Goal: Information Seeking & Learning: Check status

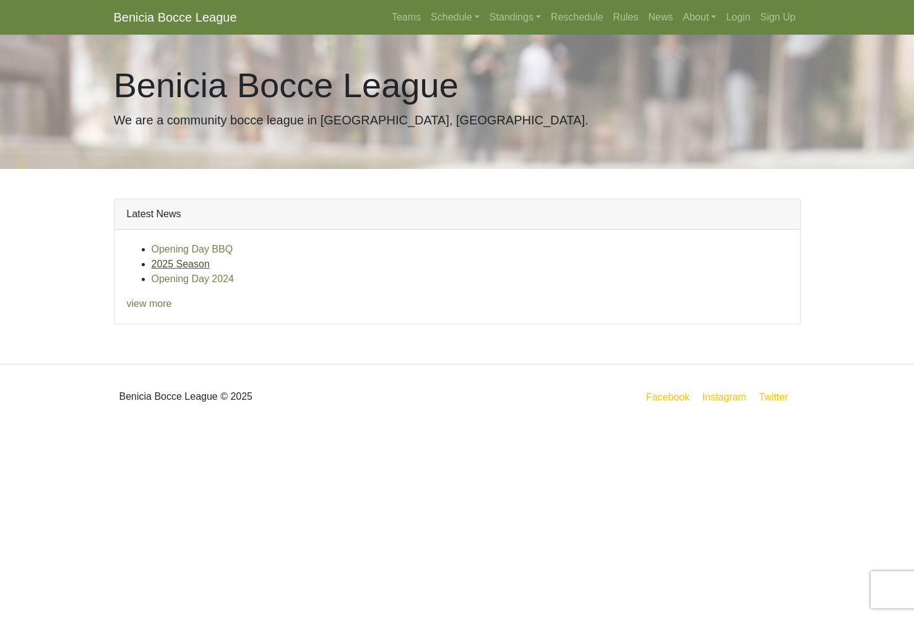
click at [205, 264] on link "2025 Season" at bounding box center [181, 264] width 58 height 11
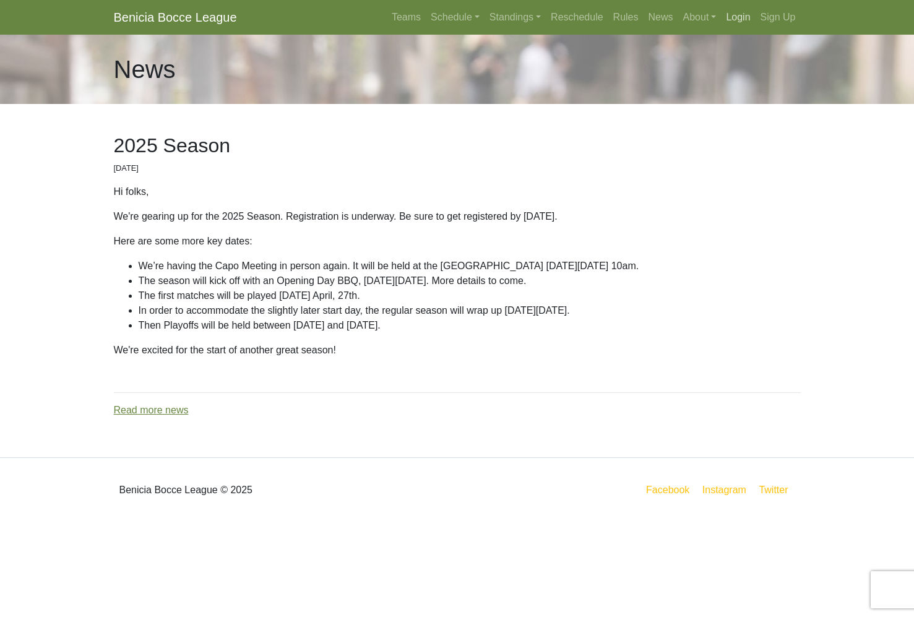
click at [736, 13] on link "Login" at bounding box center [738, 17] width 34 height 25
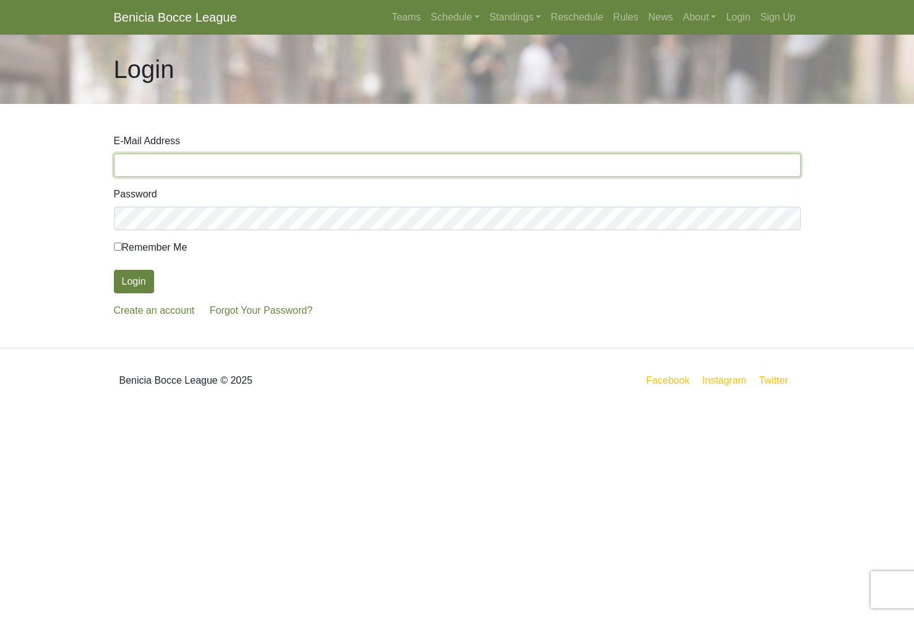
type input "[PERSON_NAME][EMAIL_ADDRESS][DOMAIN_NAME]"
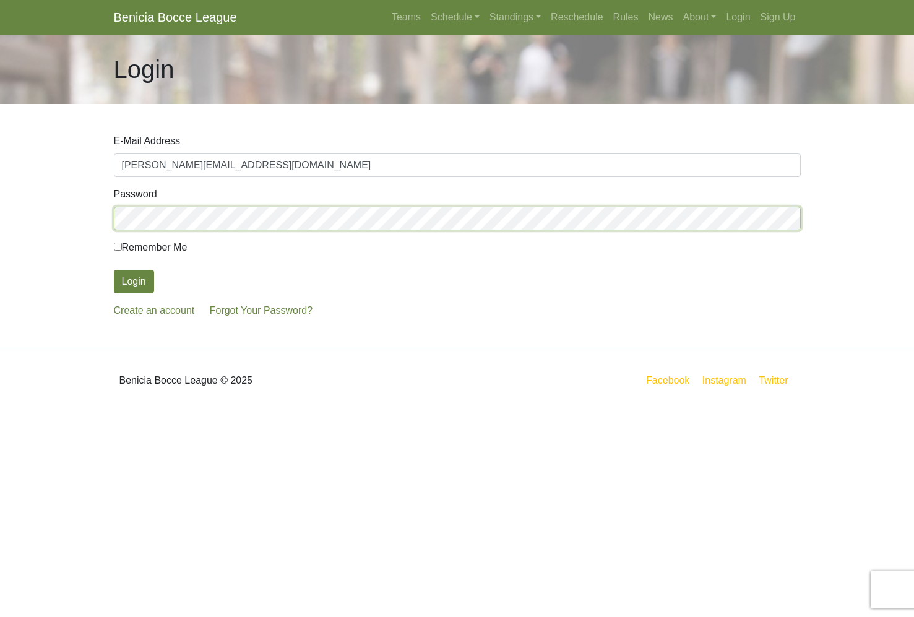
click at [134, 281] on button "Login" at bounding box center [134, 282] width 40 height 24
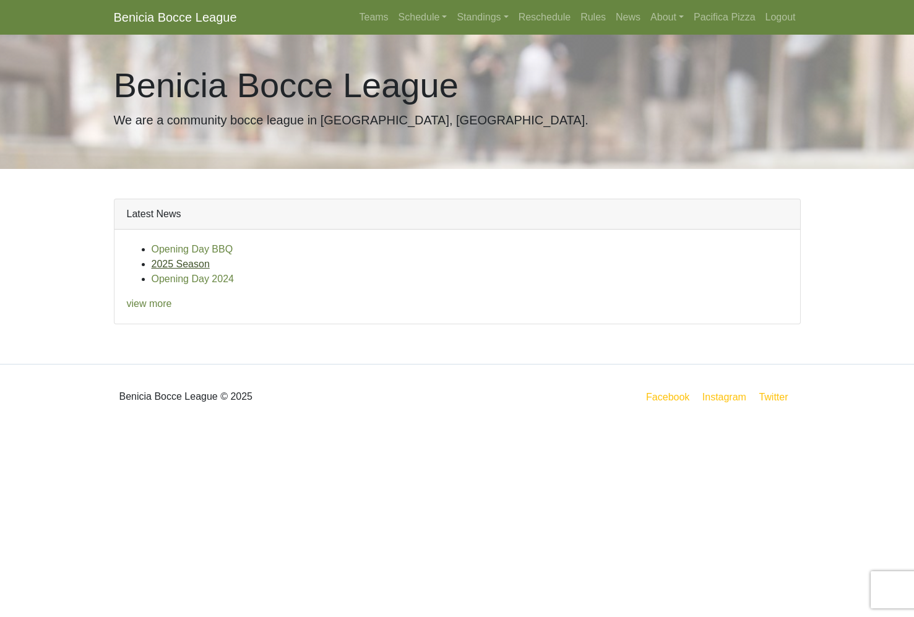
click at [204, 264] on link "2025 Season" at bounding box center [181, 264] width 58 height 11
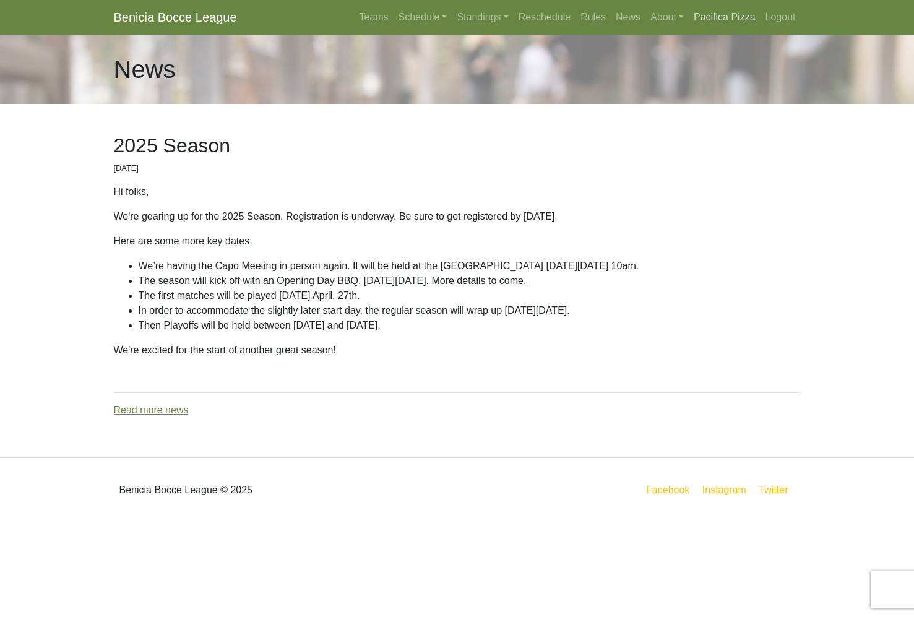
click at [719, 16] on link "Pacifica Pizza" at bounding box center [724, 17] width 72 height 25
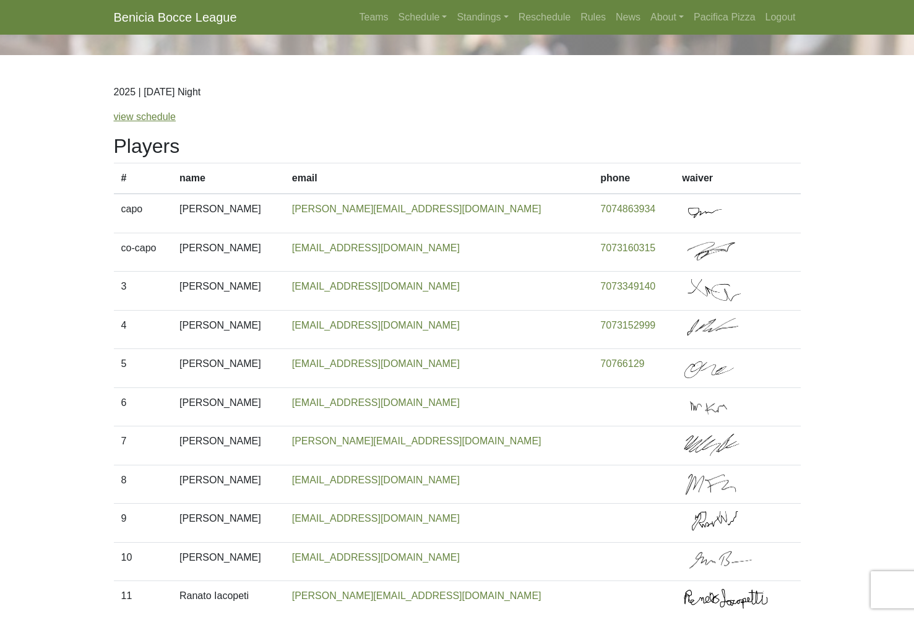
scroll to position [53, 0]
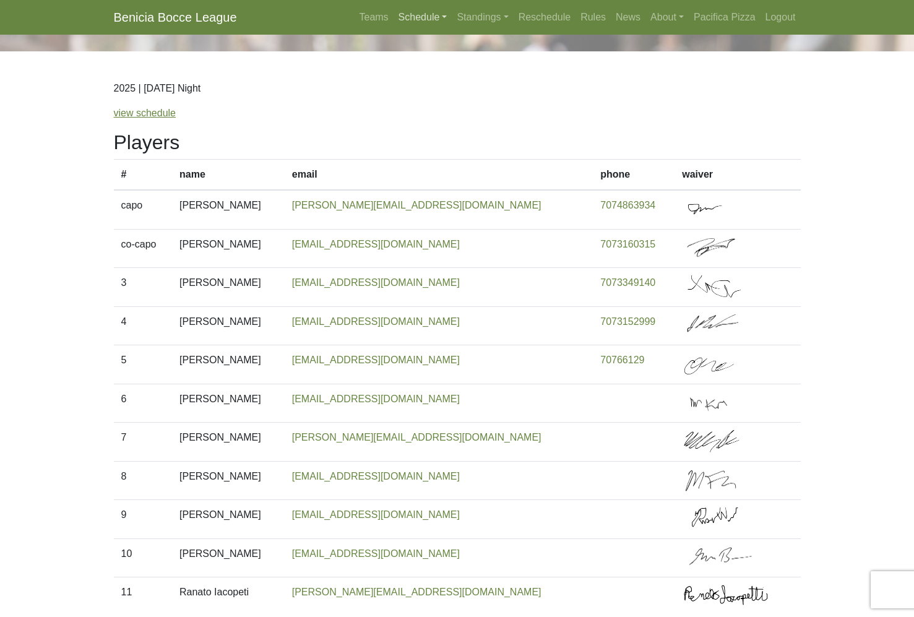
click at [407, 14] on link "Schedule" at bounding box center [422, 17] width 59 height 25
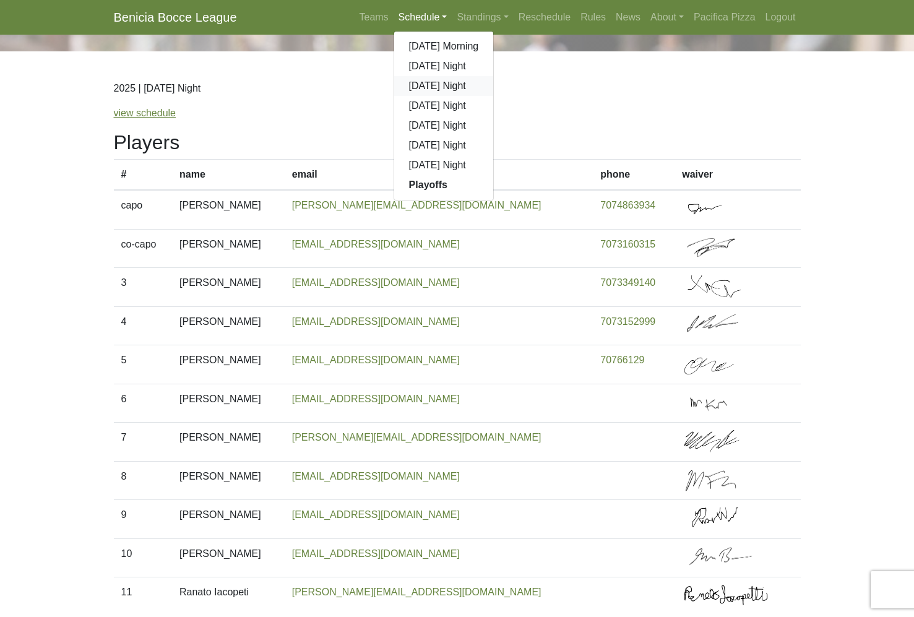
click at [418, 87] on link "[DATE] Night" at bounding box center [444, 86] width 100 height 20
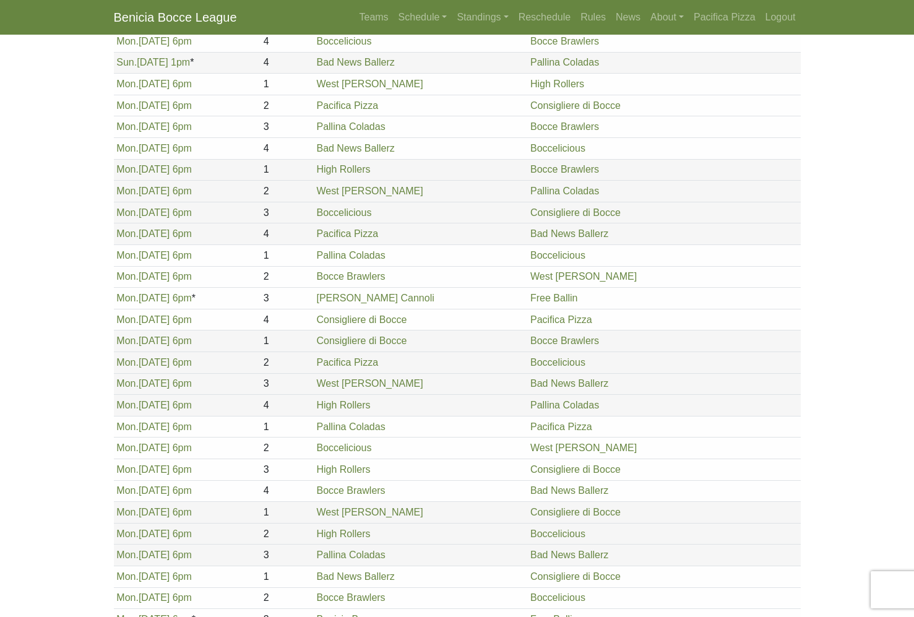
scroll to position [490, 0]
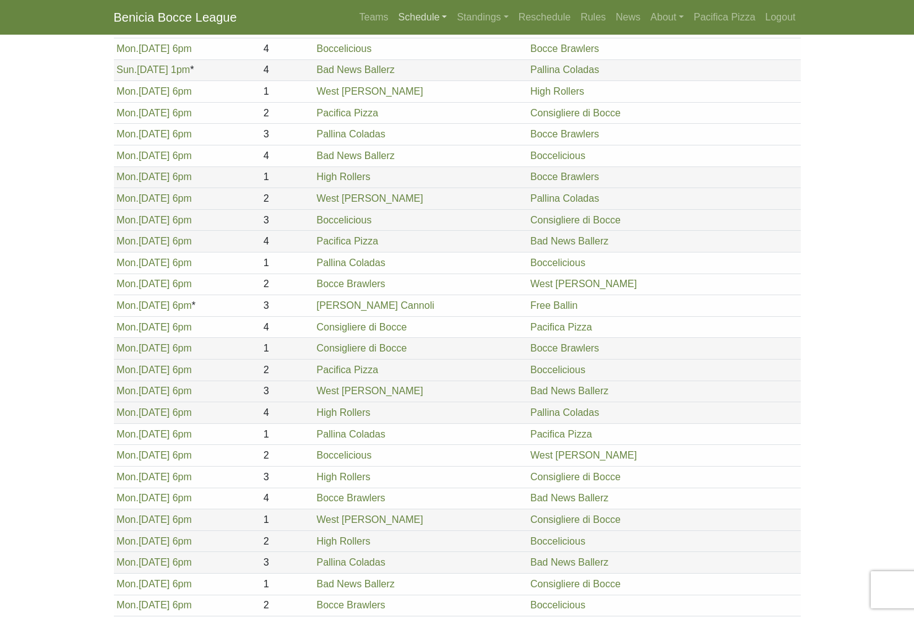
click at [407, 17] on link "Schedule" at bounding box center [422, 17] width 59 height 25
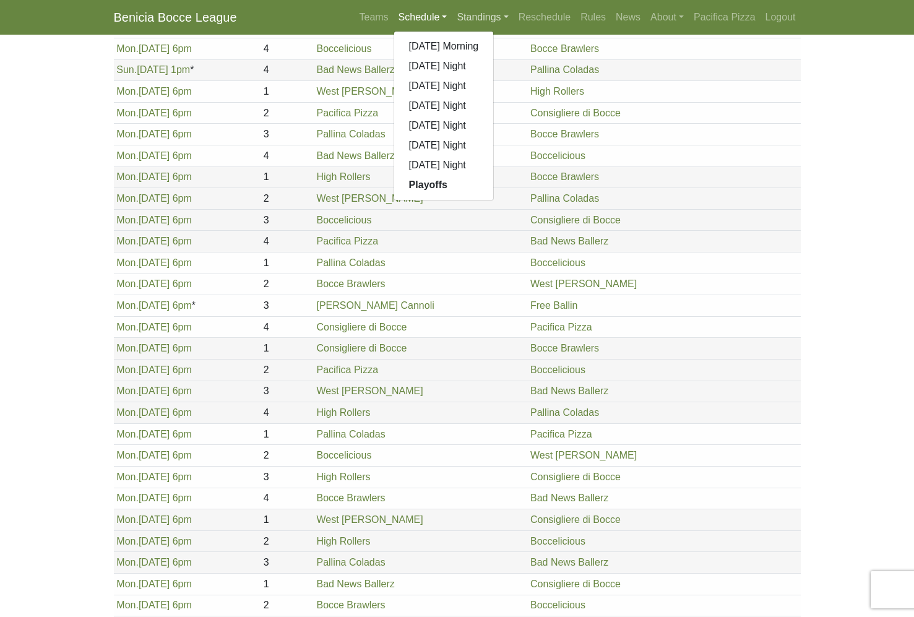
click at [478, 16] on link "Standings" at bounding box center [482, 17] width 61 height 25
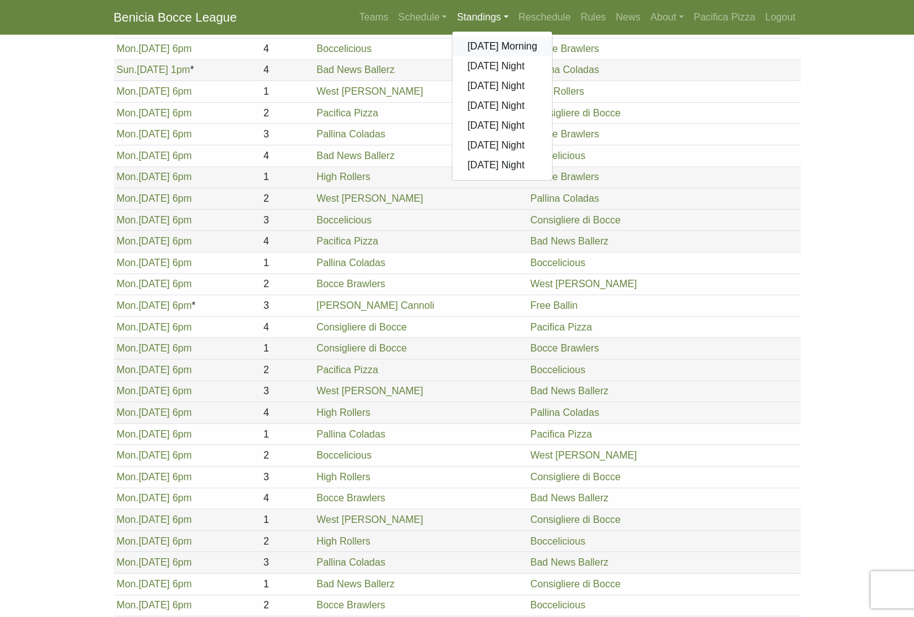
click at [478, 44] on link "[DATE] Morning" at bounding box center [502, 46] width 100 height 20
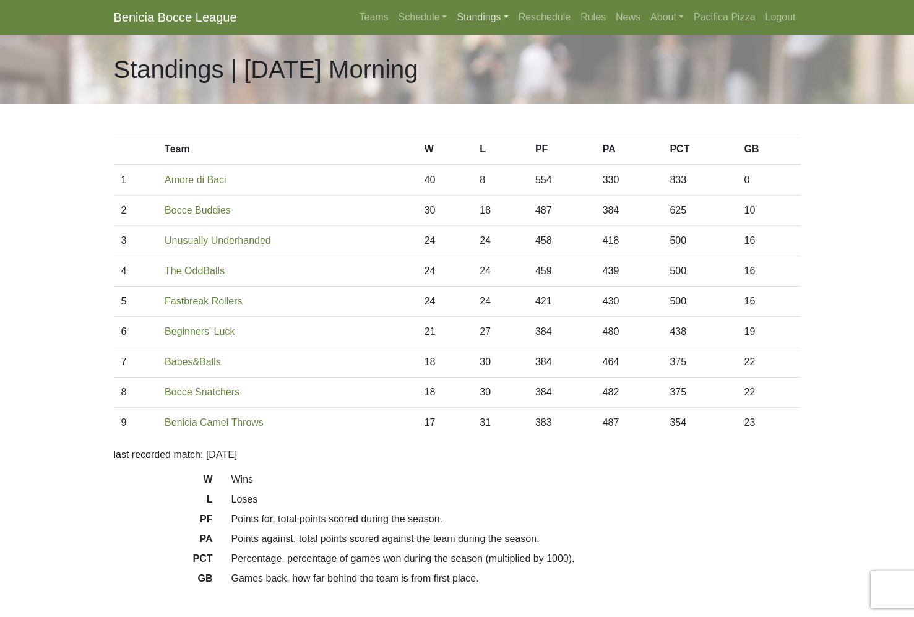
click at [466, 15] on link "Standings" at bounding box center [482, 17] width 61 height 25
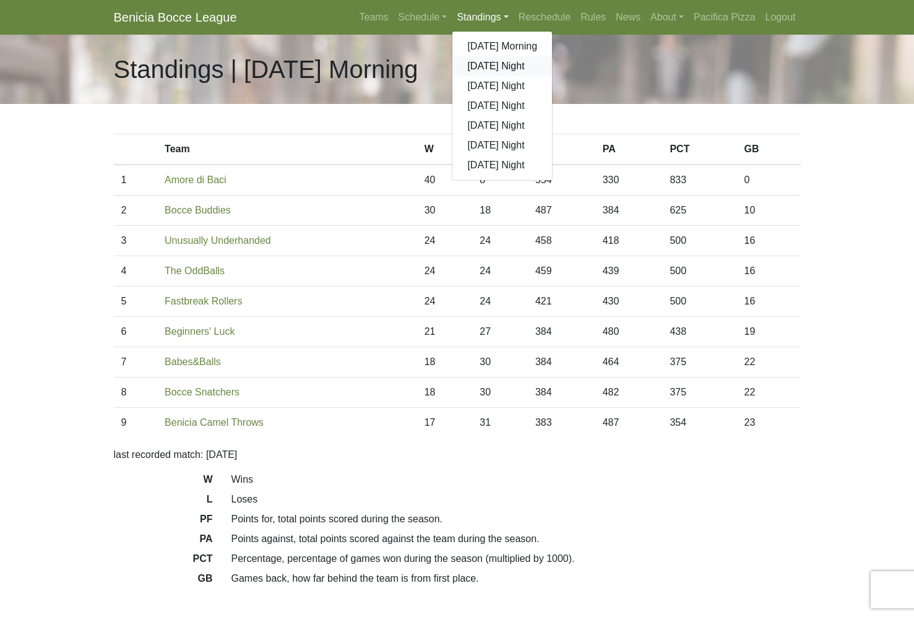
click at [472, 65] on link "[DATE] Night" at bounding box center [502, 66] width 100 height 20
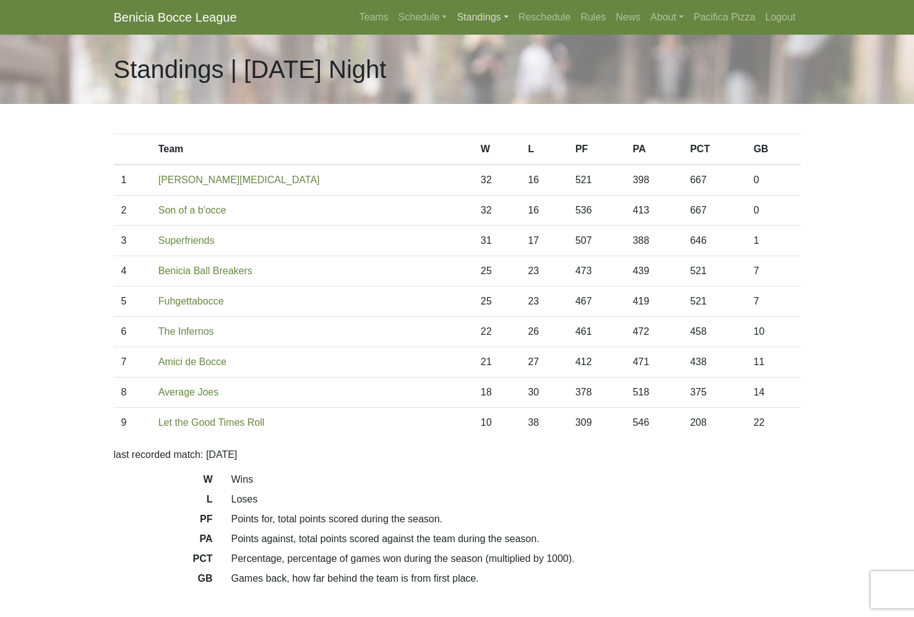
click at [471, 17] on link "Standings" at bounding box center [482, 17] width 61 height 25
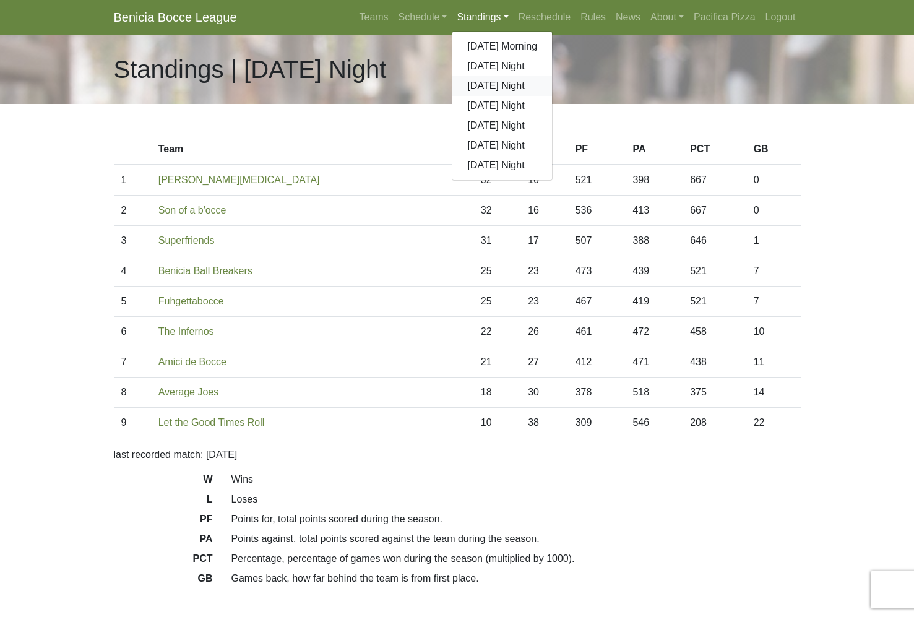
click at [467, 87] on link "[DATE] Night" at bounding box center [502, 86] width 100 height 20
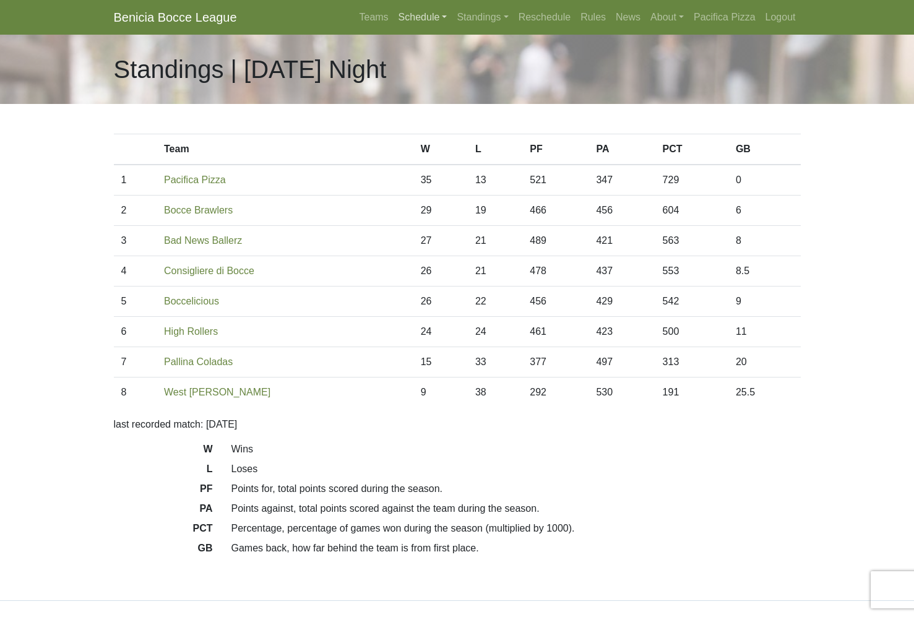
click at [398, 18] on link "Schedule" at bounding box center [422, 17] width 59 height 25
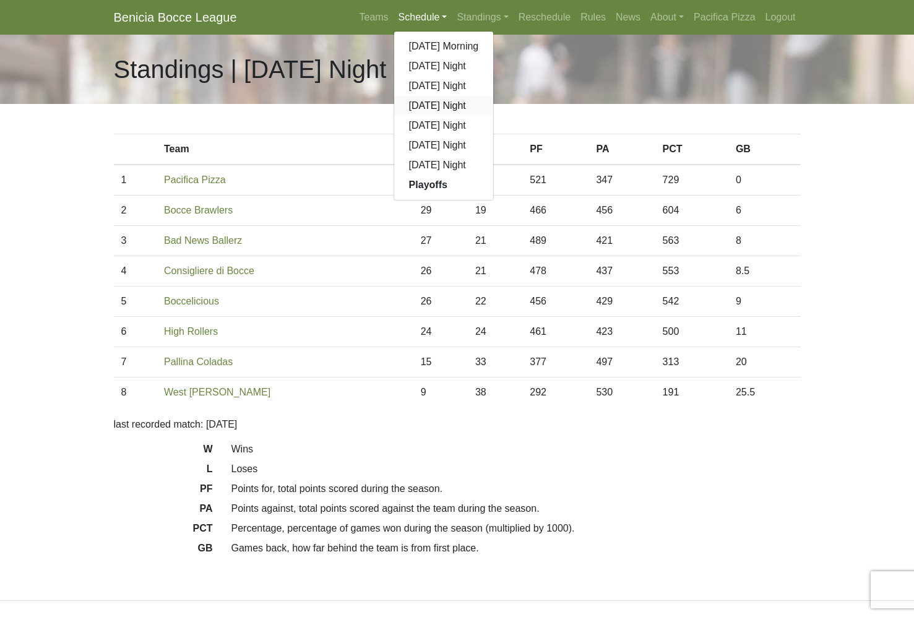
click at [440, 104] on link "[DATE] Night" at bounding box center [444, 106] width 100 height 20
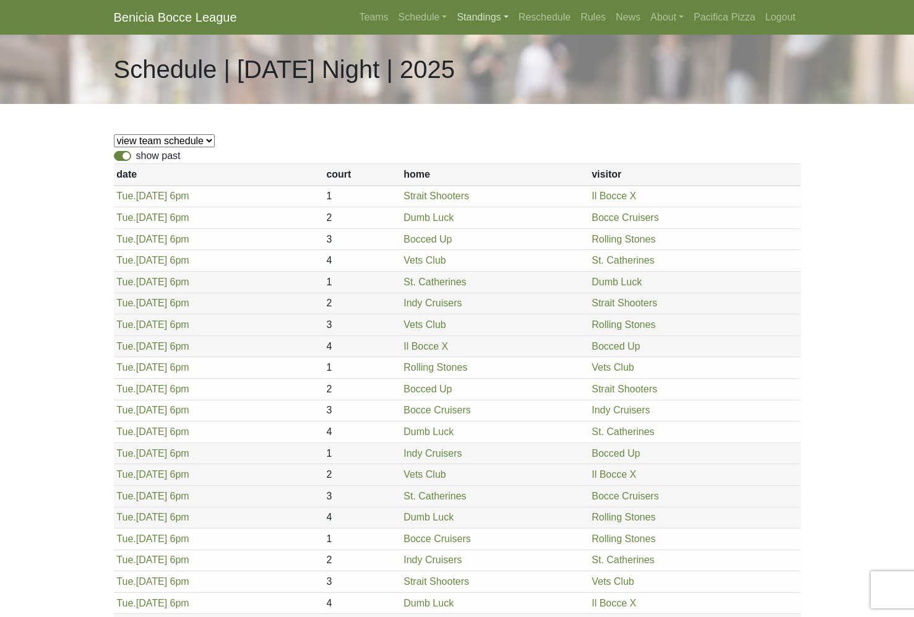
click at [480, 11] on link "Standings" at bounding box center [482, 17] width 61 height 25
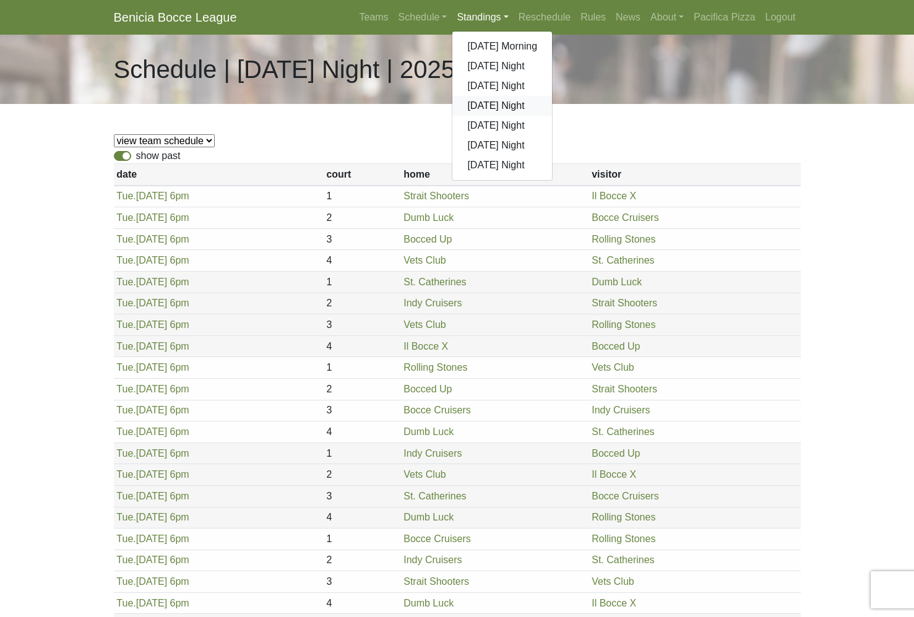
click at [475, 96] on link "[DATE] Night" at bounding box center [502, 106] width 100 height 20
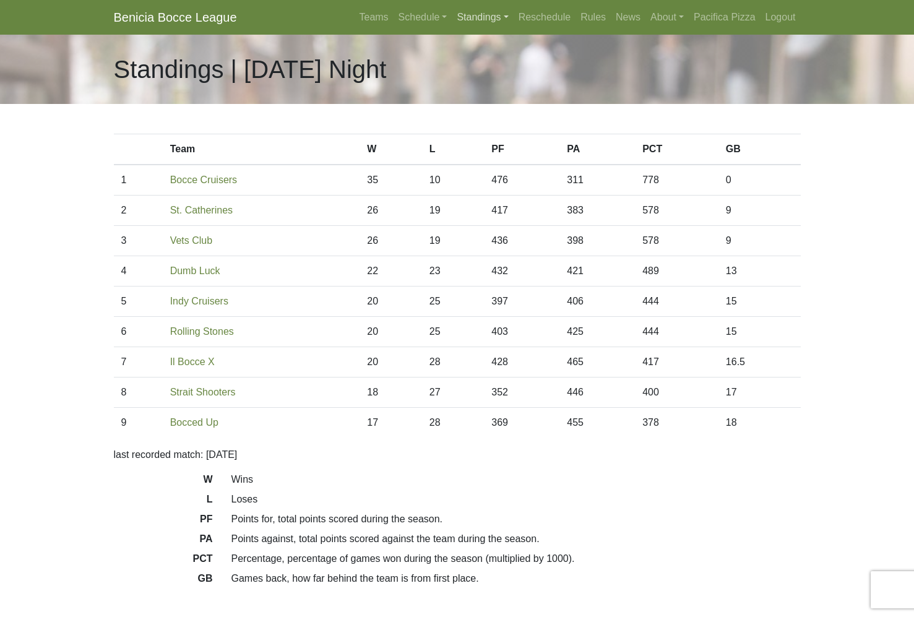
click at [480, 17] on link "Standings" at bounding box center [482, 17] width 61 height 25
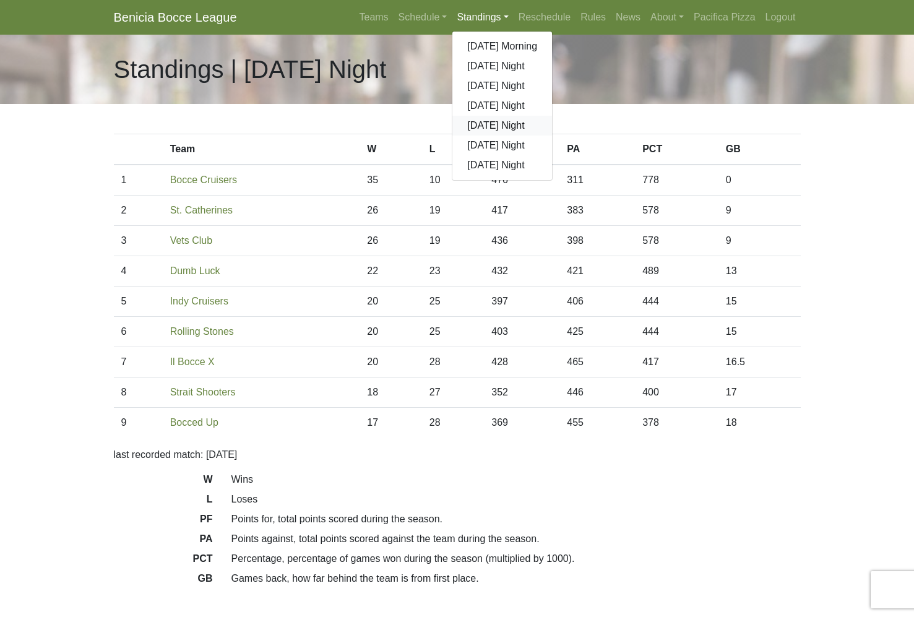
click at [481, 124] on link "[DATE] Night" at bounding box center [502, 126] width 100 height 20
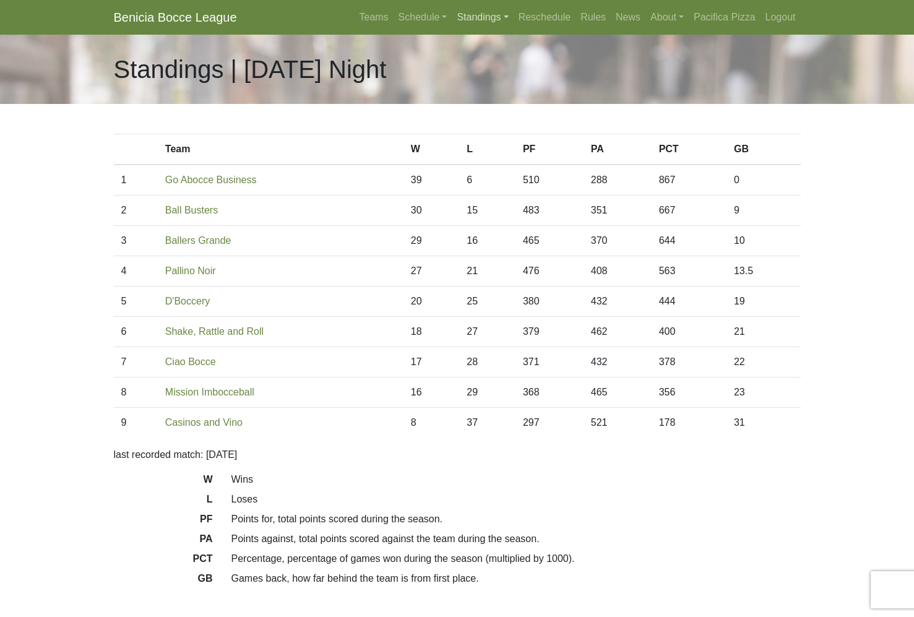
click at [479, 13] on link "Standings" at bounding box center [482, 17] width 61 height 25
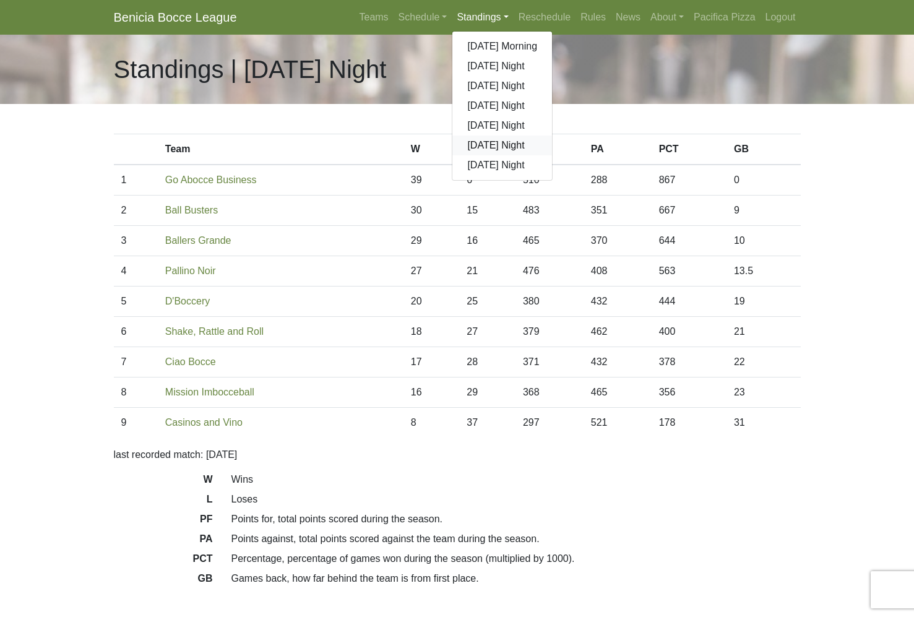
click at [473, 145] on link "[DATE] Night" at bounding box center [502, 145] width 100 height 20
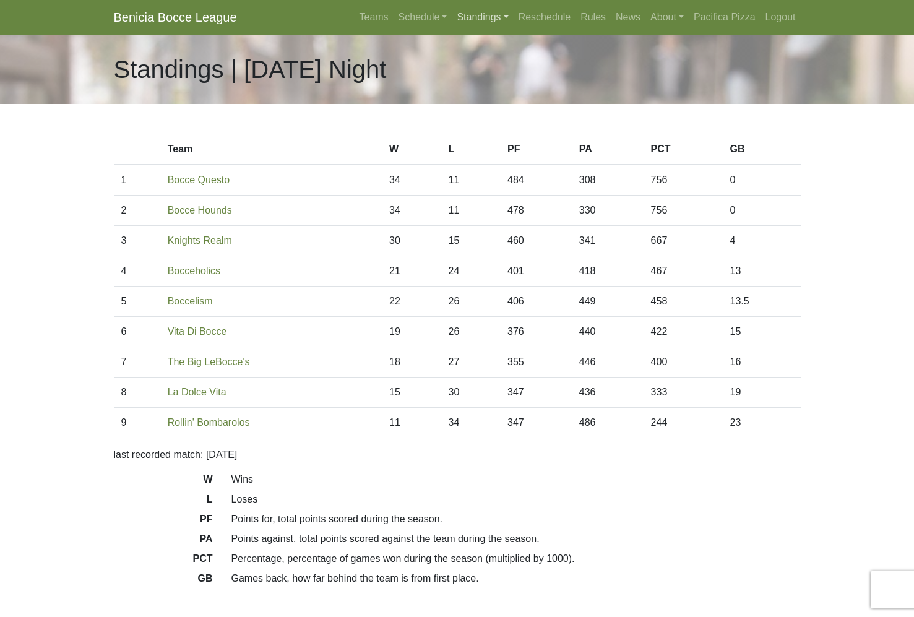
click at [479, 17] on link "Standings" at bounding box center [482, 17] width 61 height 25
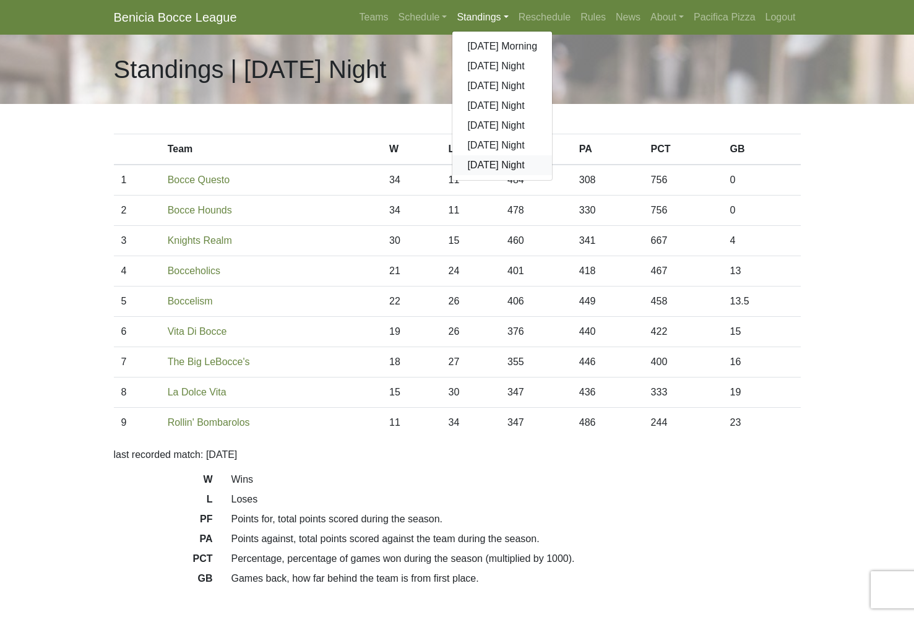
click at [481, 166] on link "[DATE] Night" at bounding box center [502, 165] width 100 height 20
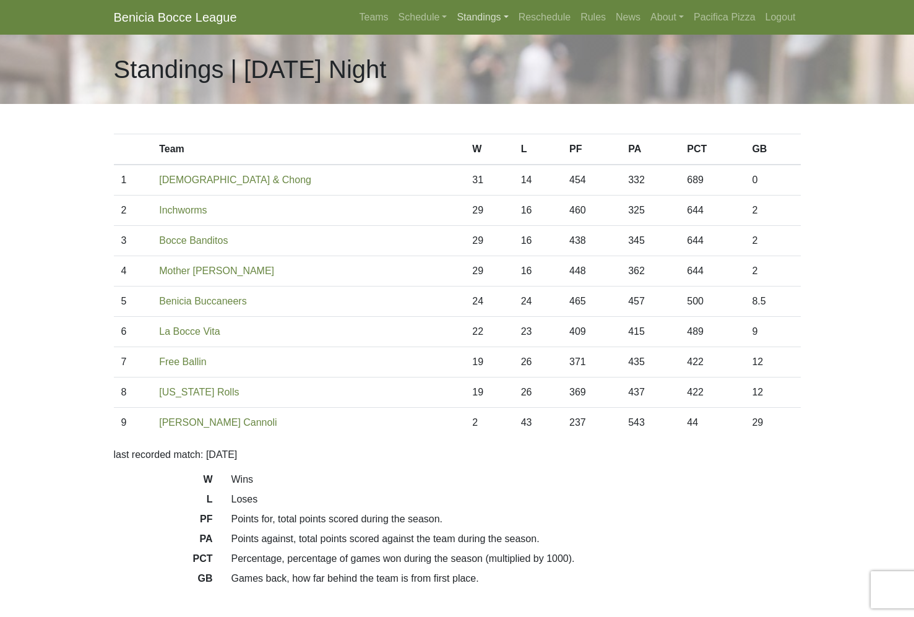
click at [468, 16] on link "Standings" at bounding box center [482, 17] width 61 height 25
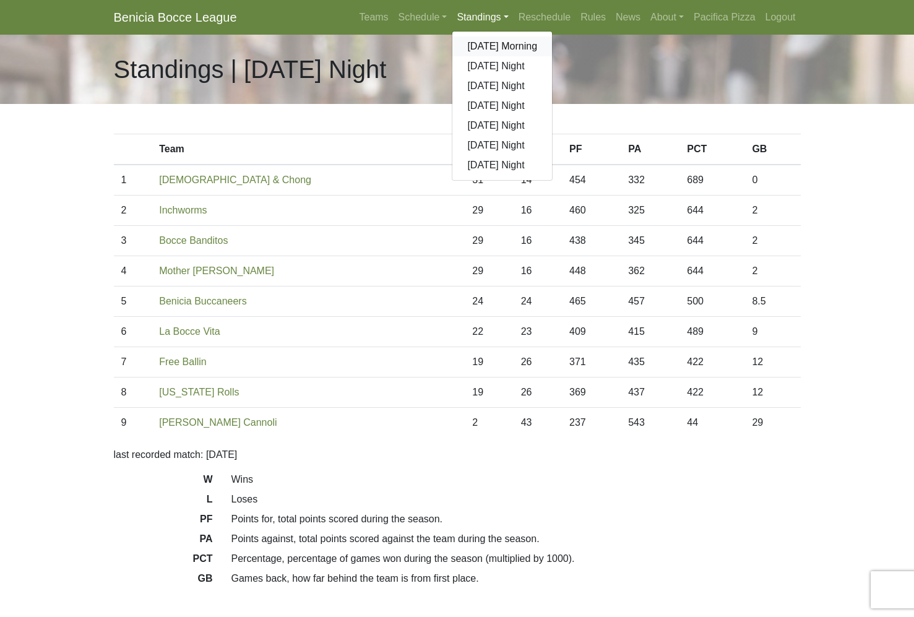
click at [495, 46] on link "[DATE] Morning" at bounding box center [502, 46] width 100 height 20
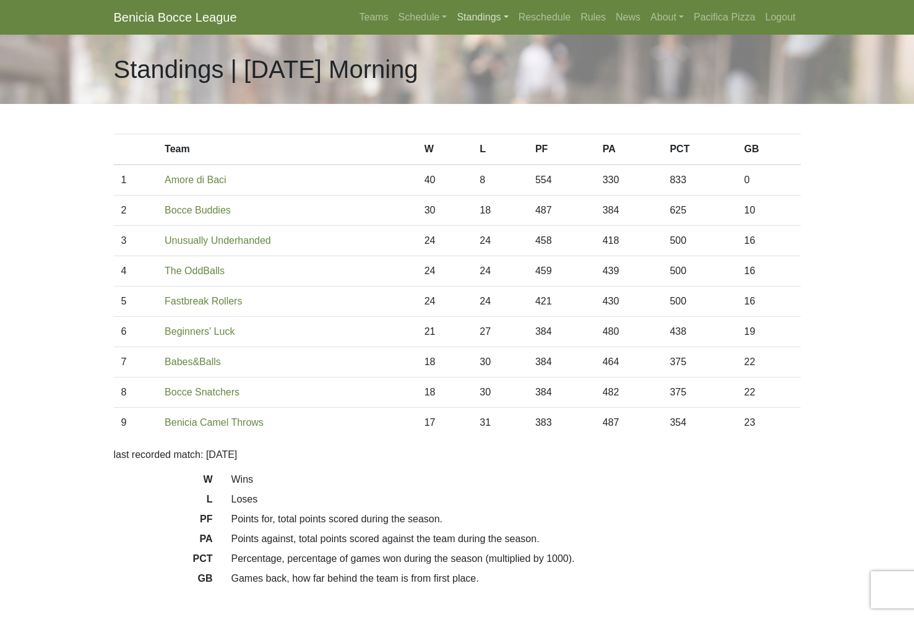
click at [476, 15] on link "Standings" at bounding box center [482, 17] width 61 height 25
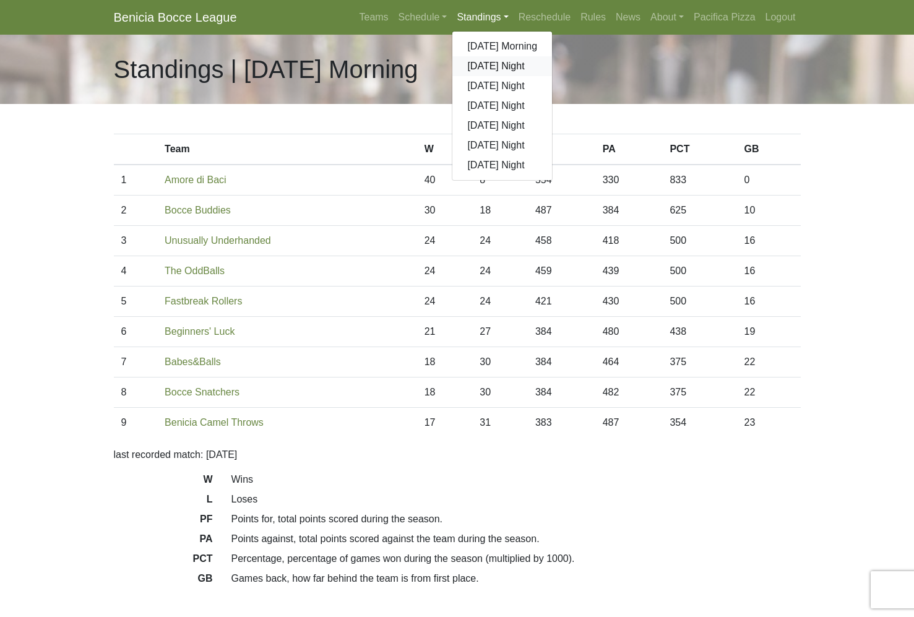
click at [470, 64] on link "[DATE] Night" at bounding box center [502, 66] width 100 height 20
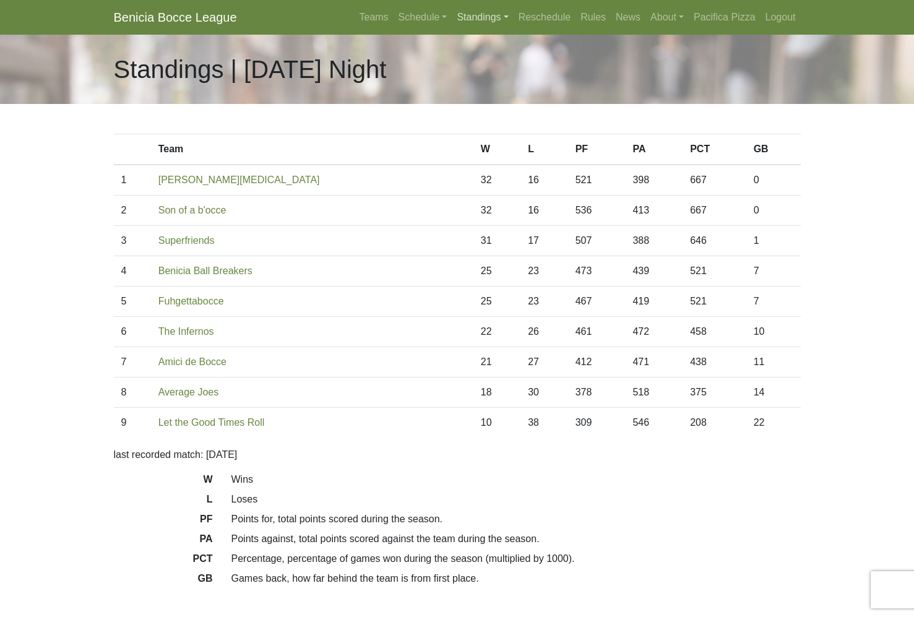
click at [487, 14] on link "Standings" at bounding box center [482, 17] width 61 height 25
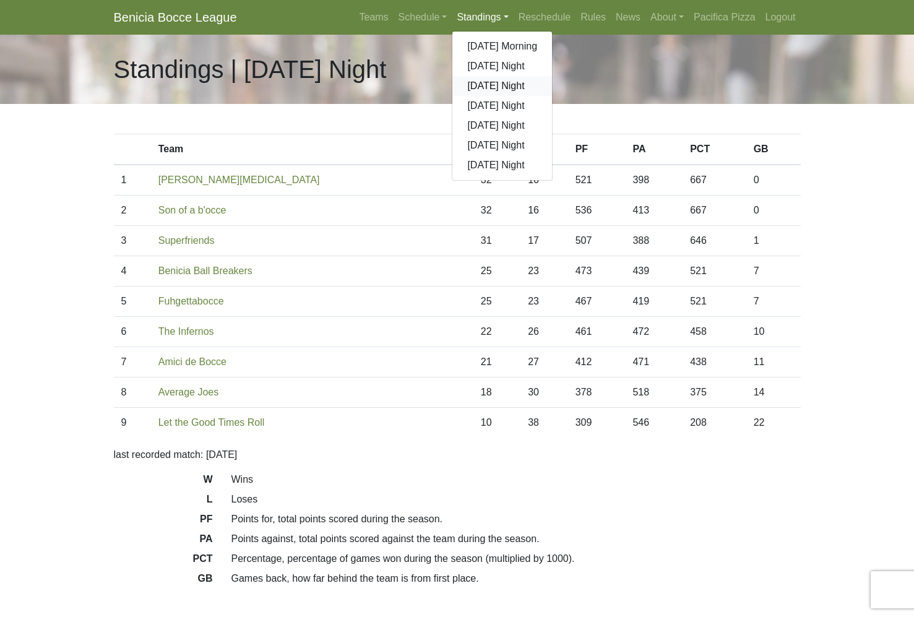
click at [476, 84] on link "[DATE] Night" at bounding box center [502, 86] width 100 height 20
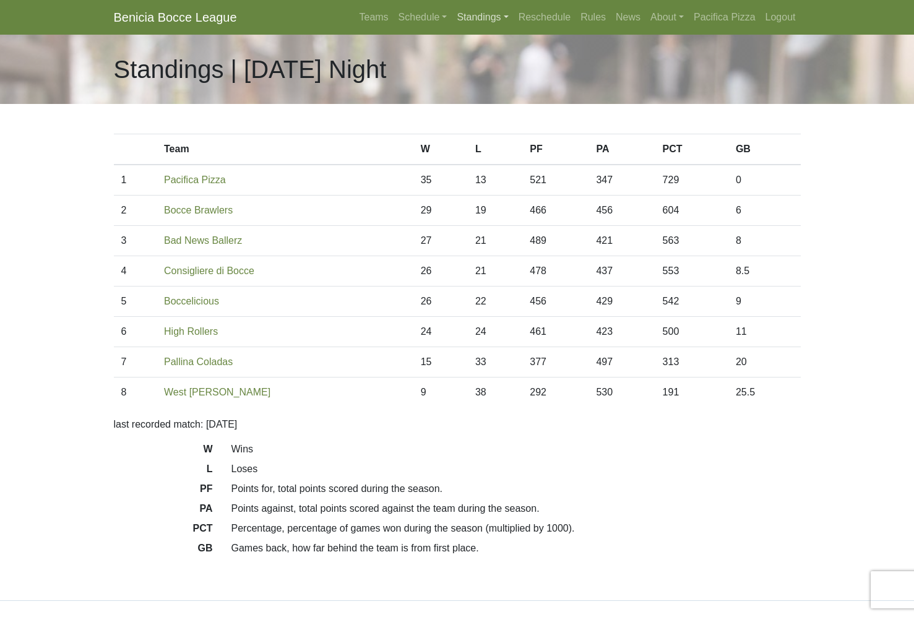
click at [474, 15] on link "Standings" at bounding box center [482, 17] width 61 height 25
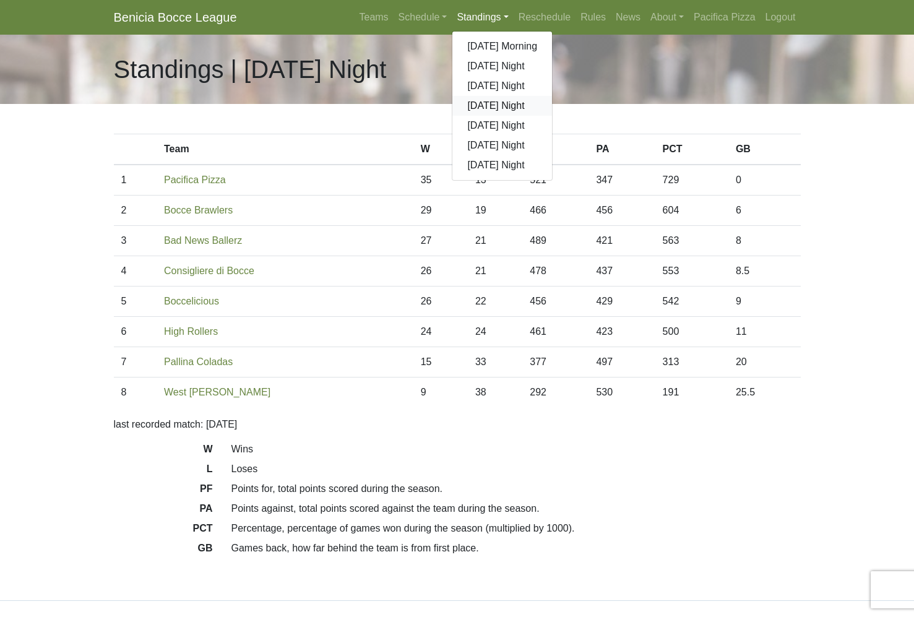
click at [471, 103] on link "[DATE] Night" at bounding box center [502, 106] width 100 height 20
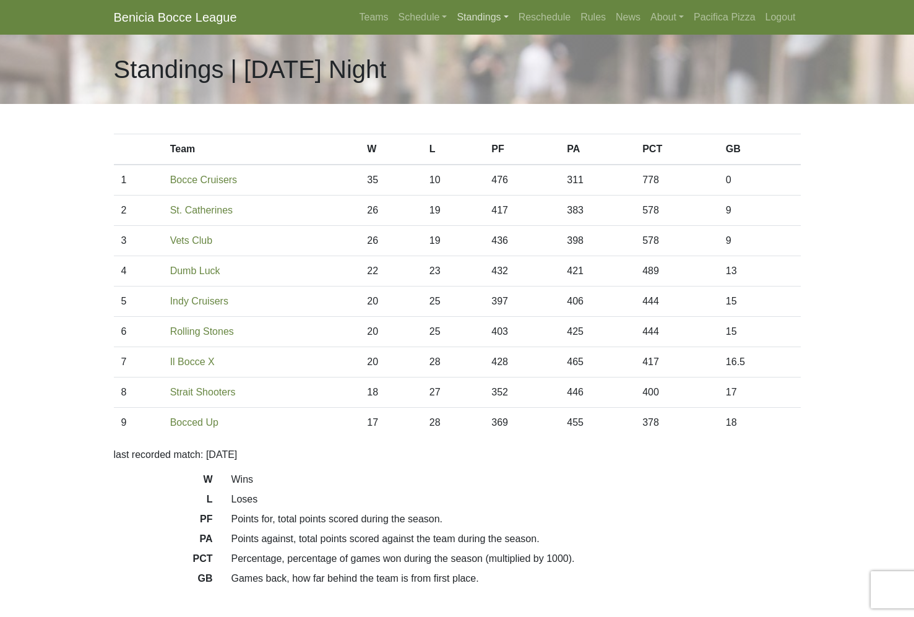
click at [476, 19] on link "Standings" at bounding box center [482, 17] width 61 height 25
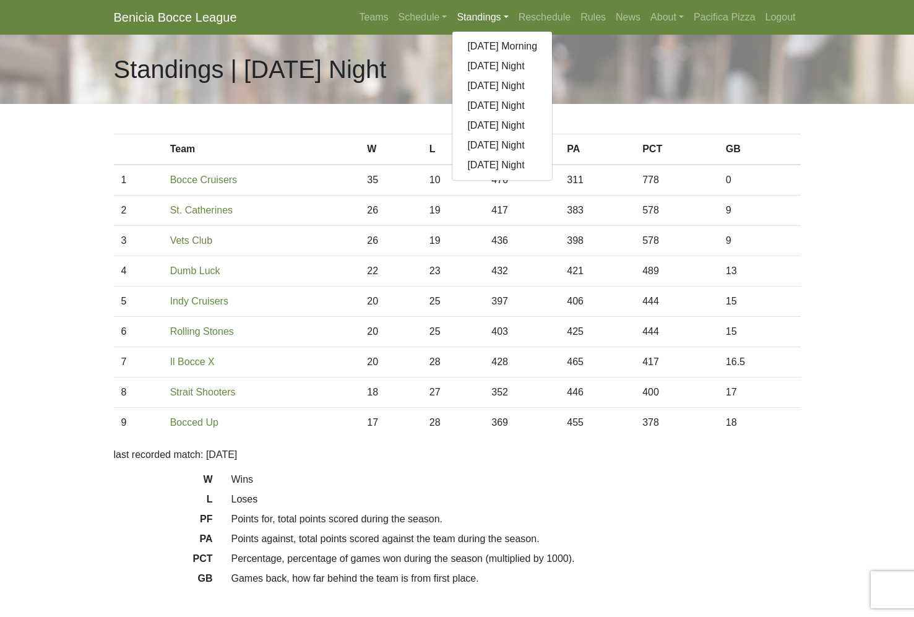
click at [466, 80] on link "[DATE] Night" at bounding box center [502, 86] width 100 height 20
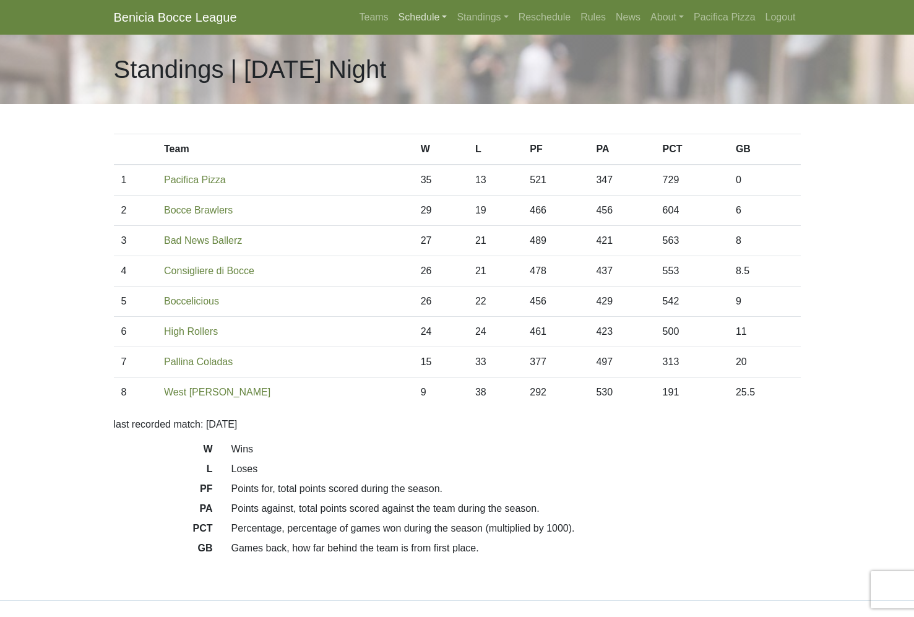
click at [416, 16] on link "Schedule" at bounding box center [422, 17] width 59 height 25
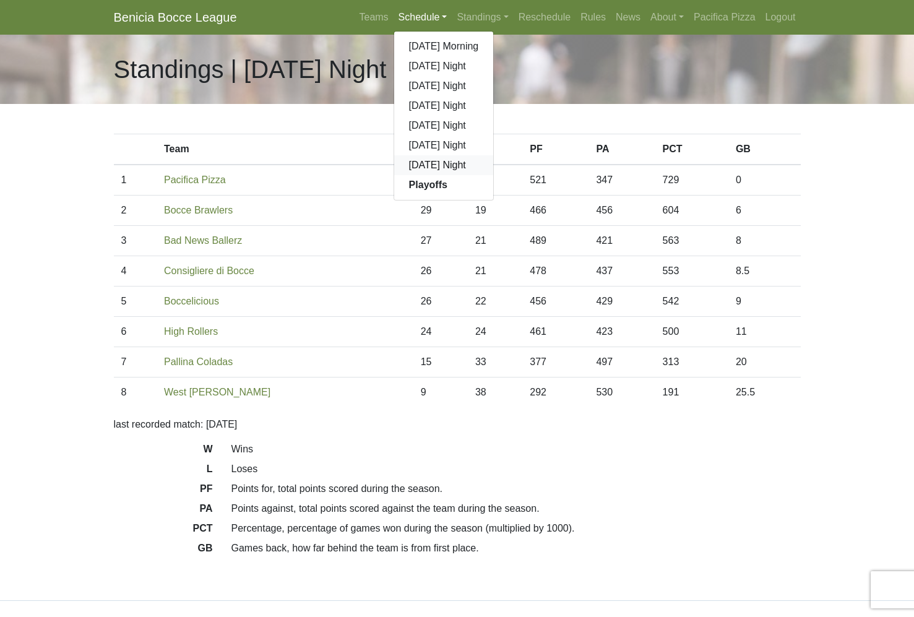
click at [429, 164] on link "[DATE] Night" at bounding box center [444, 165] width 100 height 20
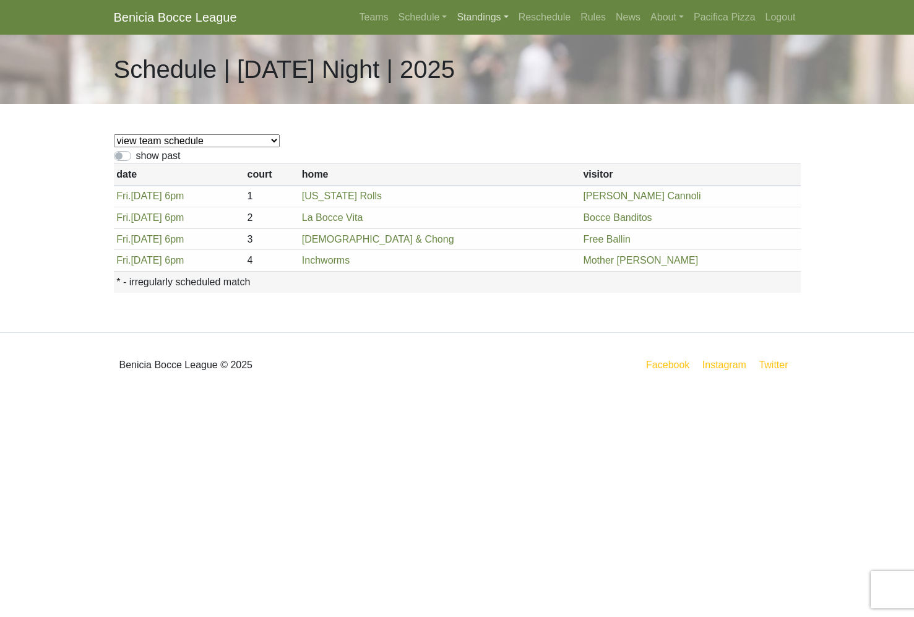
click at [481, 14] on link "Standings" at bounding box center [482, 17] width 61 height 25
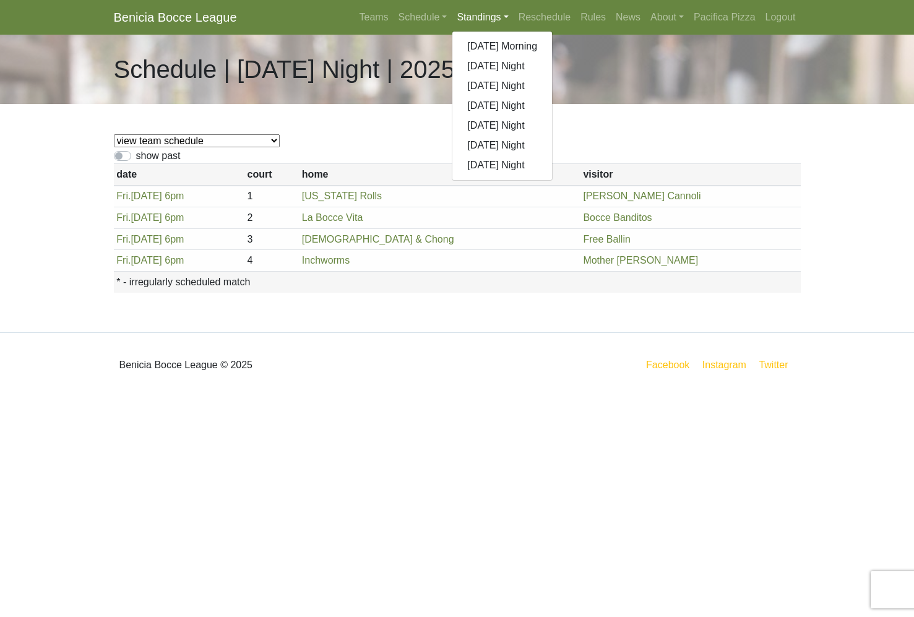
click at [479, 163] on link "[DATE] Night" at bounding box center [502, 165] width 100 height 20
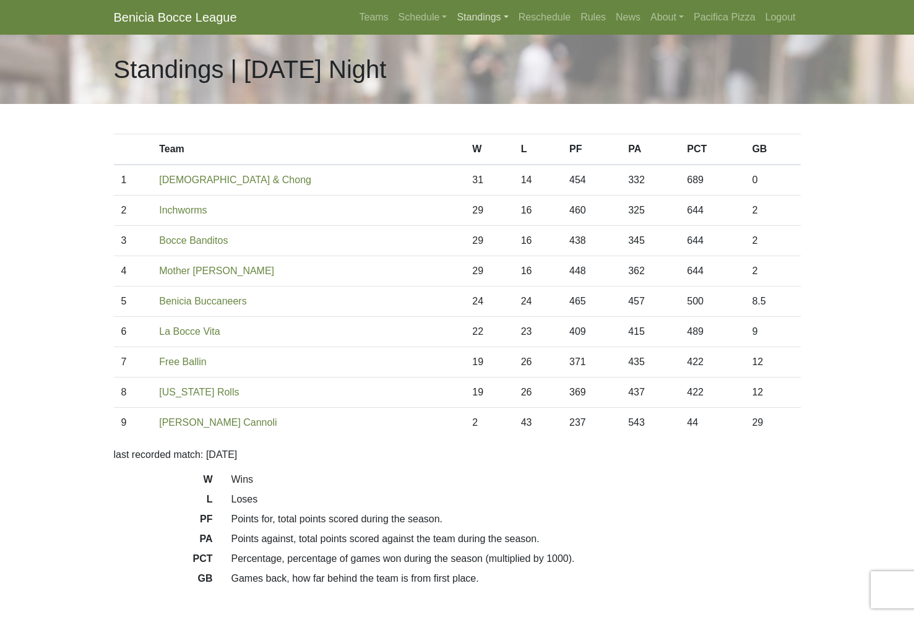
click at [479, 15] on link "Standings" at bounding box center [482, 17] width 61 height 25
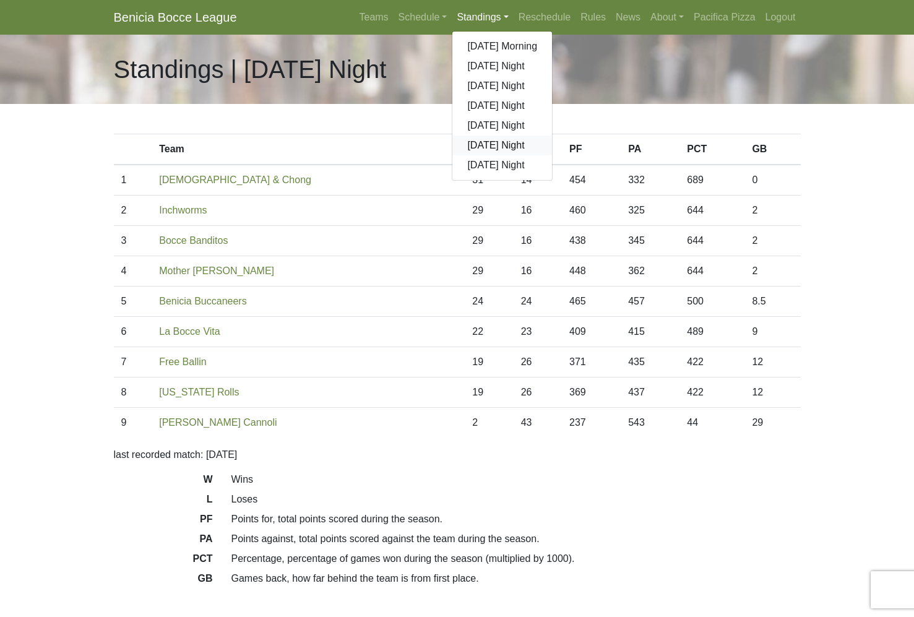
click at [478, 143] on link "[DATE] Night" at bounding box center [502, 145] width 100 height 20
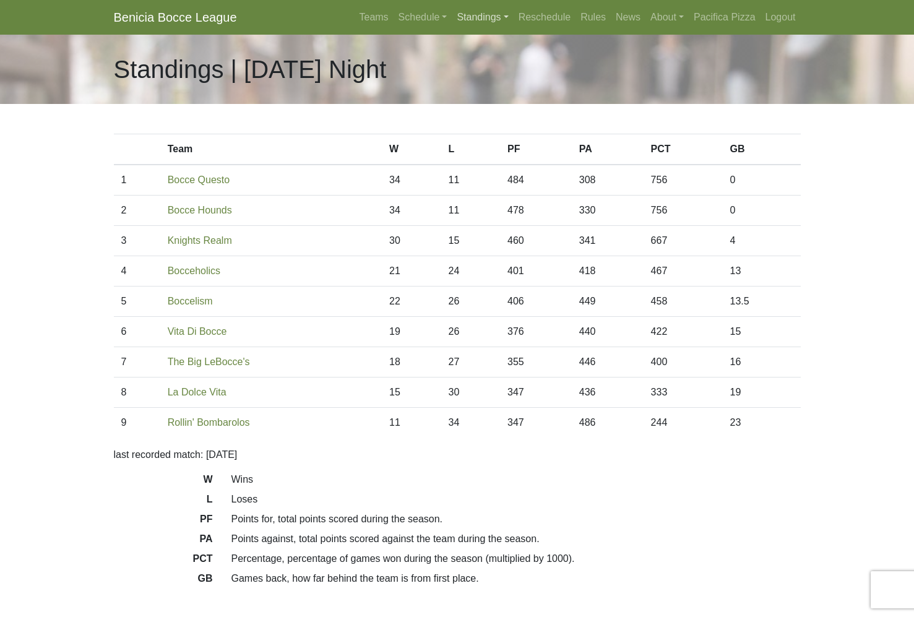
click at [460, 13] on link "Standings" at bounding box center [482, 17] width 61 height 25
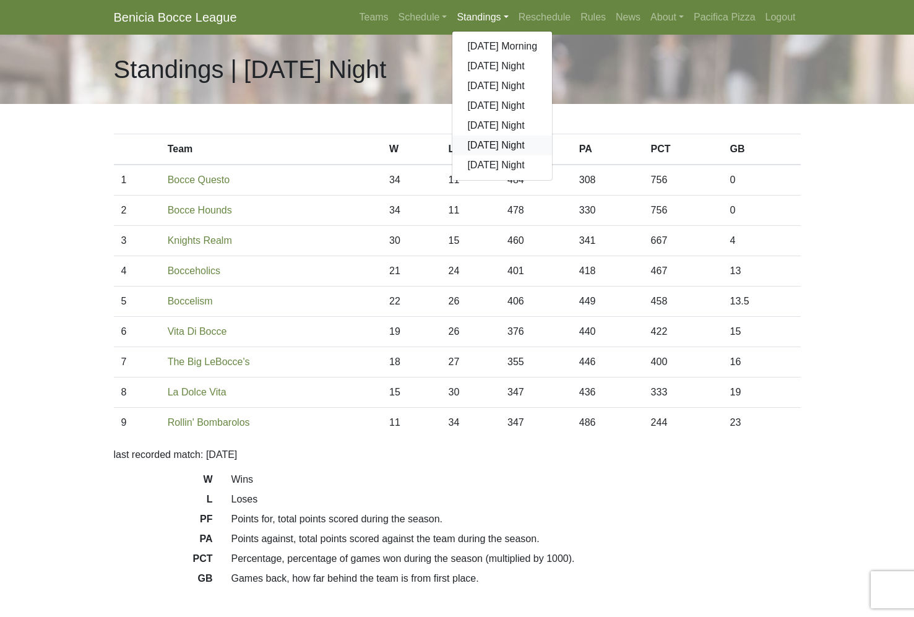
click at [483, 141] on link "[DATE] Night" at bounding box center [502, 145] width 100 height 20
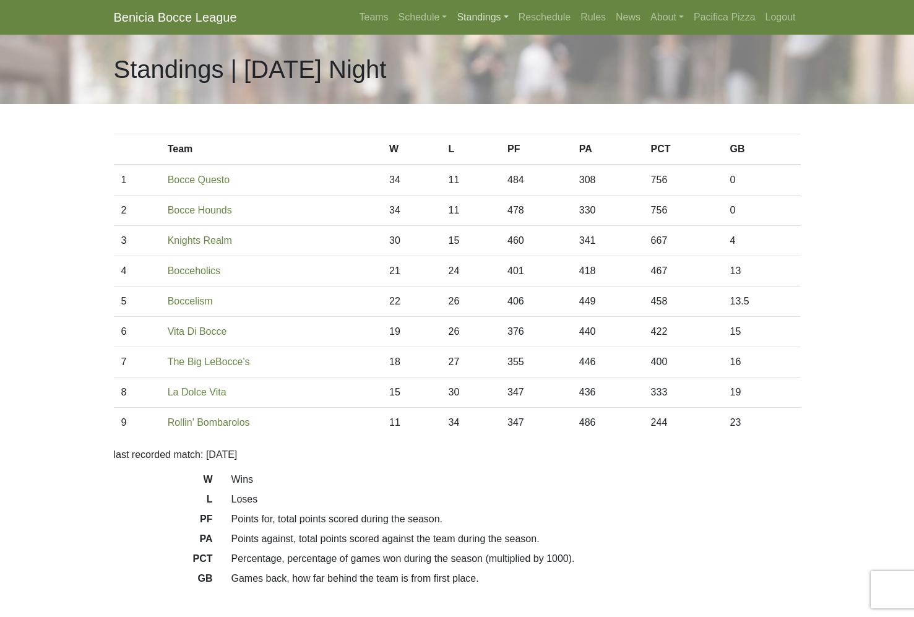
click at [489, 14] on link "Standings" at bounding box center [482, 17] width 61 height 25
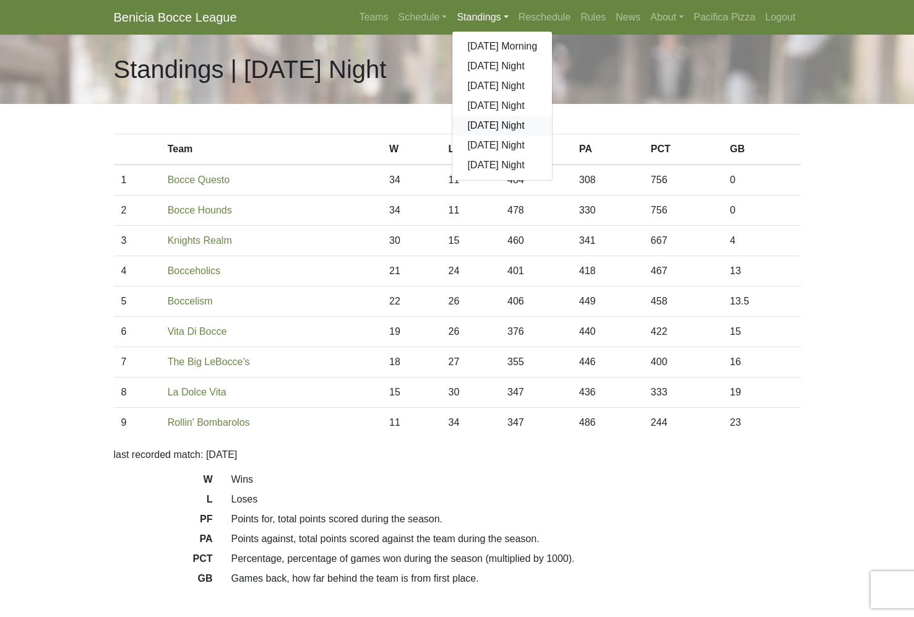
click at [498, 124] on link "[DATE] Night" at bounding box center [502, 126] width 100 height 20
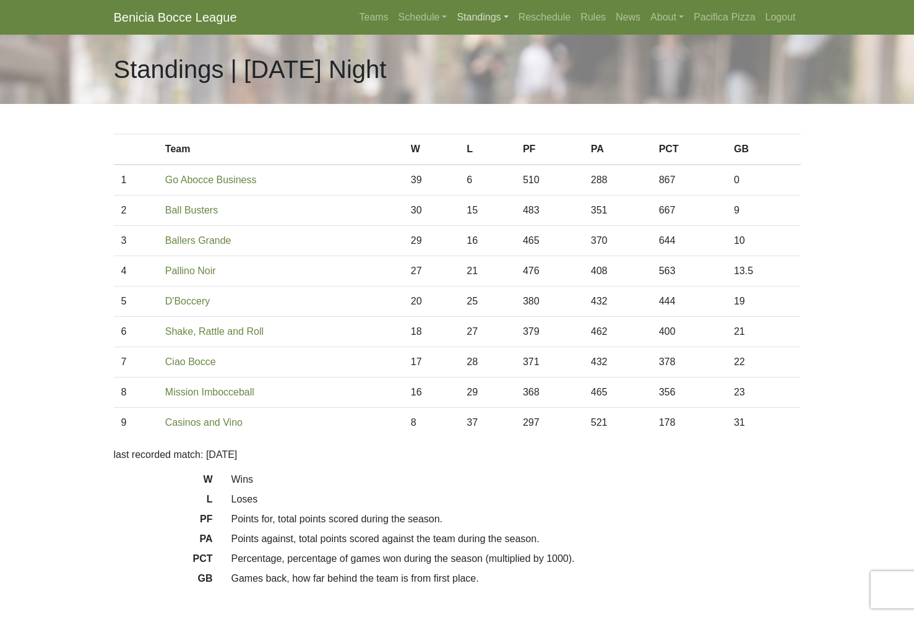
click at [487, 11] on link "Standings" at bounding box center [482, 17] width 61 height 25
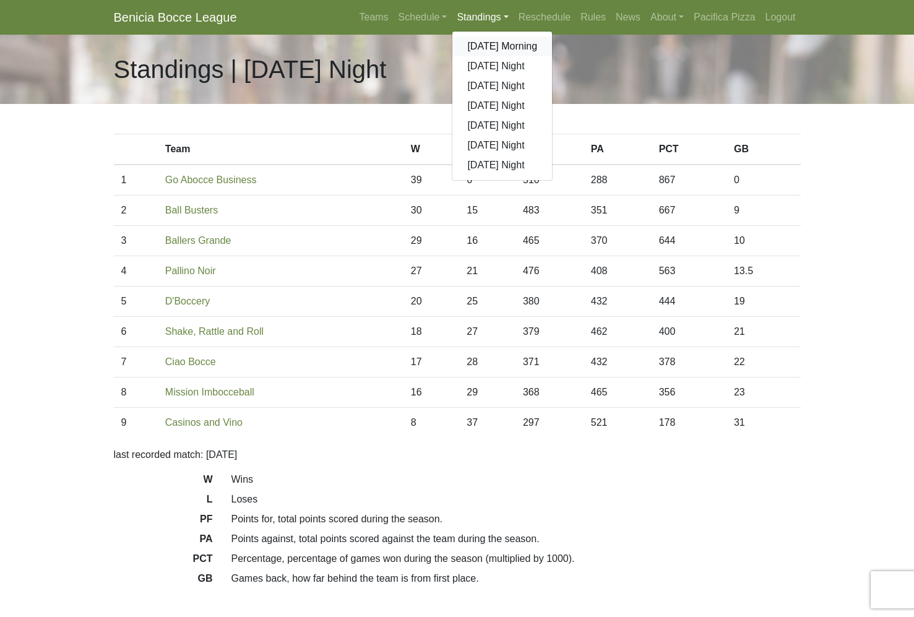
click at [481, 44] on link "[DATE] Morning" at bounding box center [502, 46] width 100 height 20
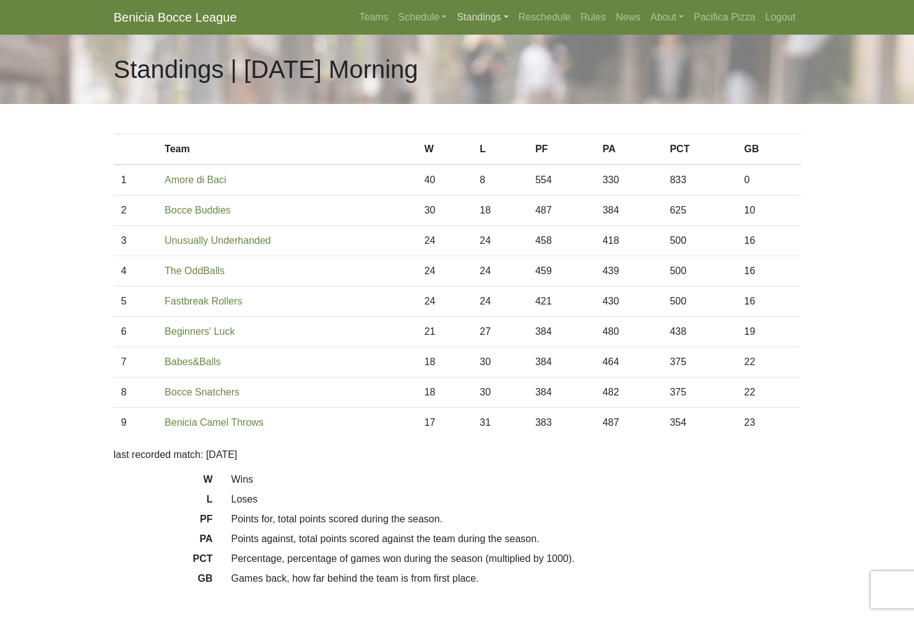
click at [482, 15] on link "Standings" at bounding box center [482, 17] width 61 height 25
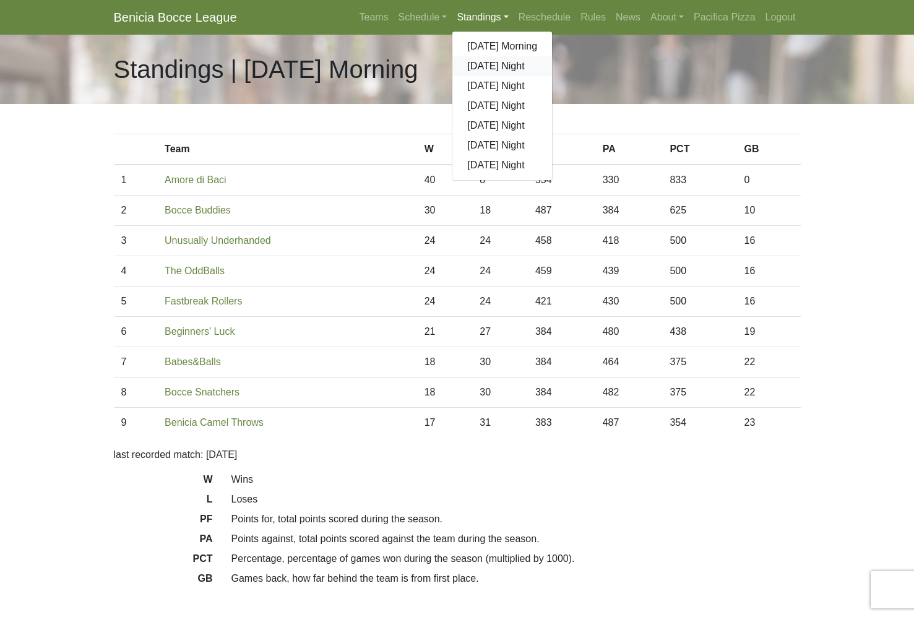
click at [481, 66] on link "[DATE] Night" at bounding box center [502, 66] width 100 height 20
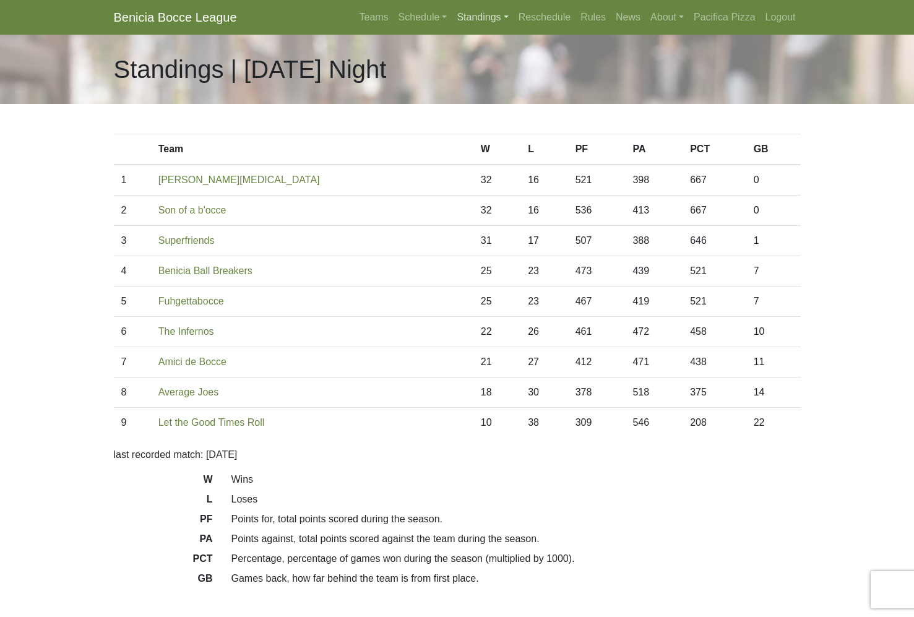
click at [478, 14] on link "Standings" at bounding box center [482, 17] width 61 height 25
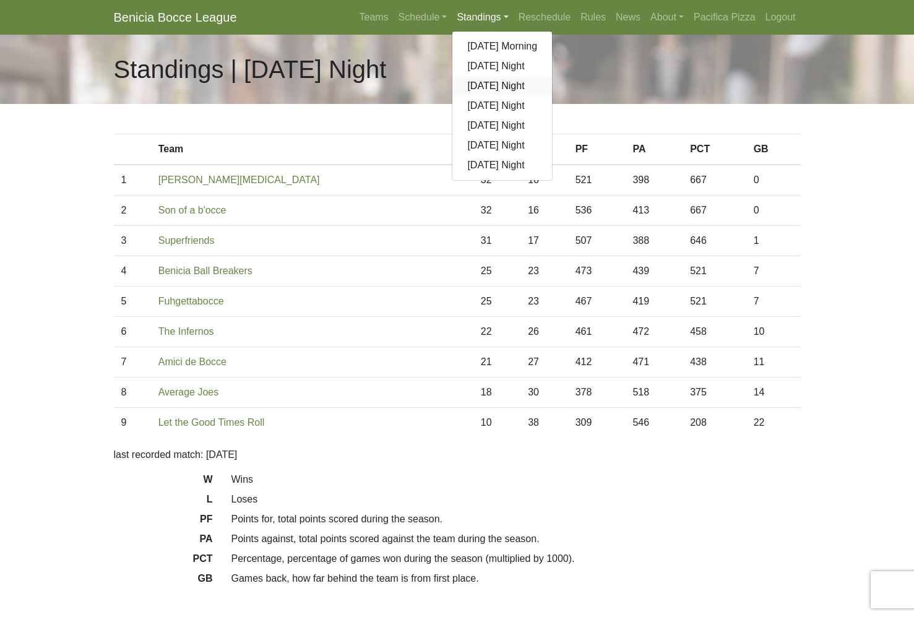
click at [476, 89] on link "[DATE] Night" at bounding box center [502, 86] width 100 height 20
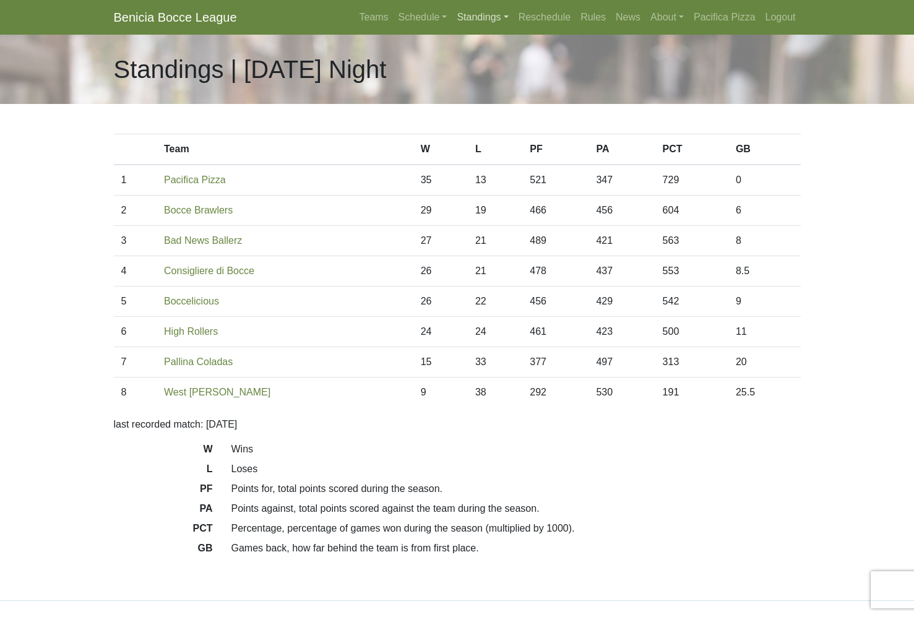
click at [468, 17] on link "Standings" at bounding box center [482, 17] width 61 height 25
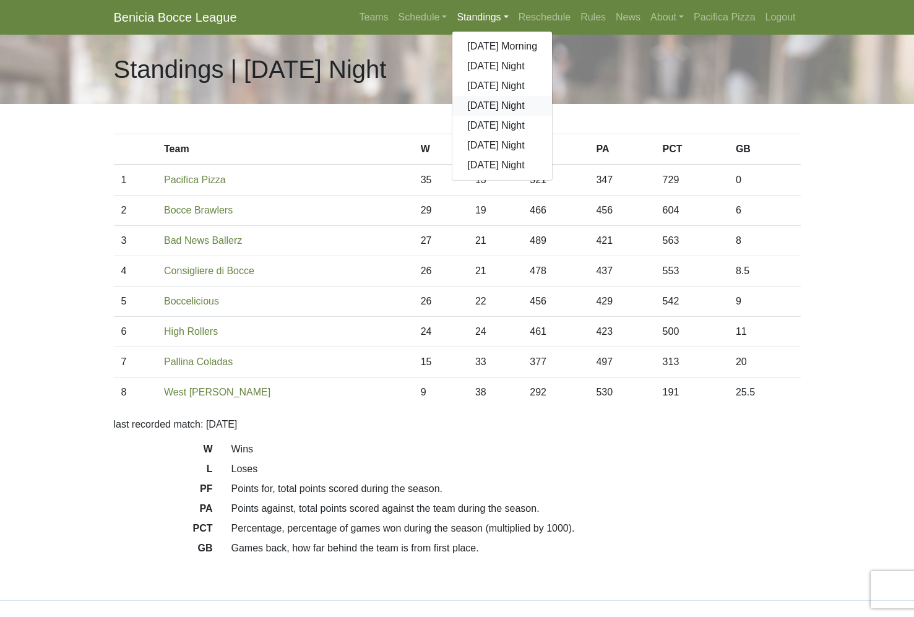
click at [465, 108] on link "[DATE] Night" at bounding box center [502, 106] width 100 height 20
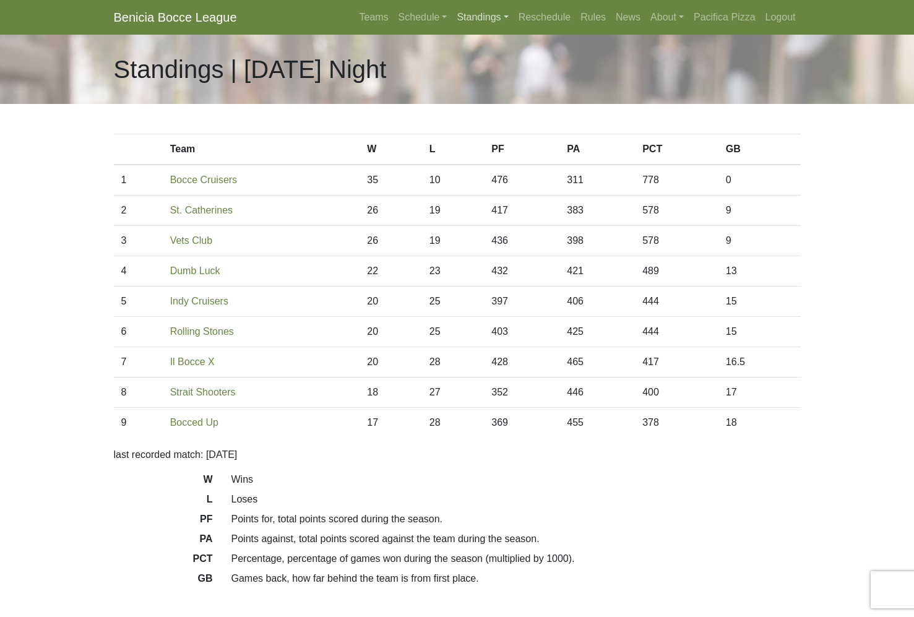
click at [477, 15] on link "Standings" at bounding box center [482, 17] width 61 height 25
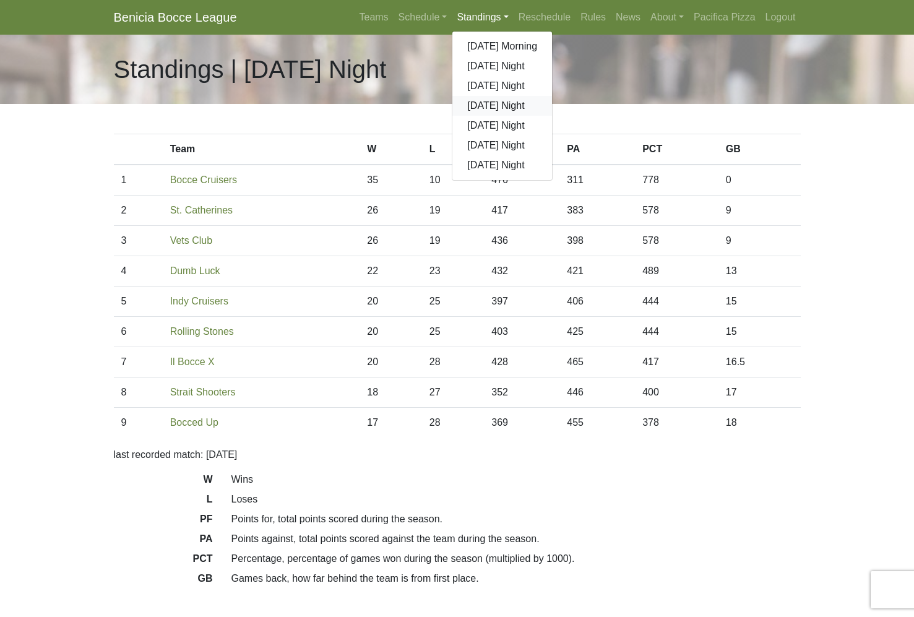
click at [481, 108] on link "[DATE] Night" at bounding box center [502, 106] width 100 height 20
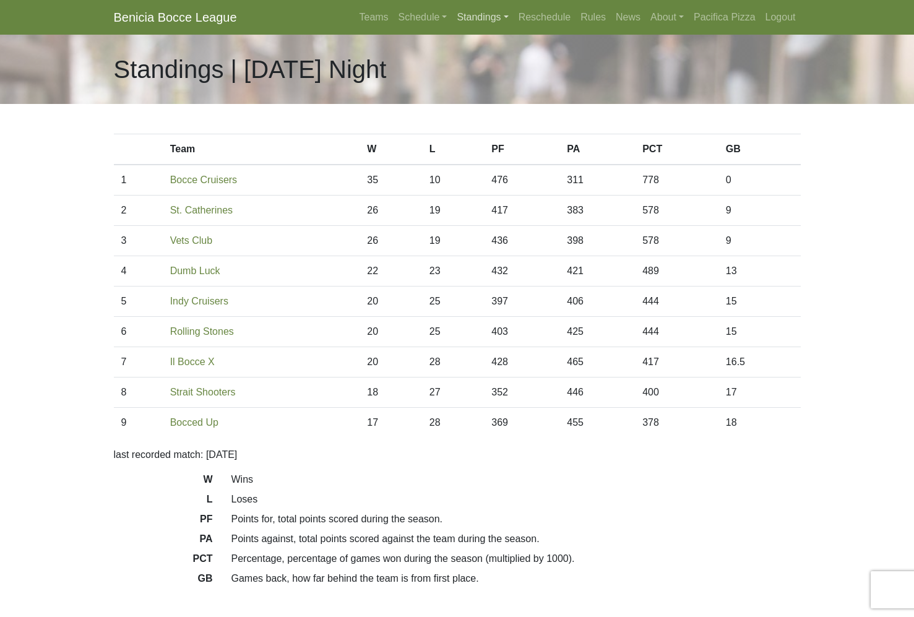
click at [474, 12] on link "Standings" at bounding box center [482, 17] width 61 height 25
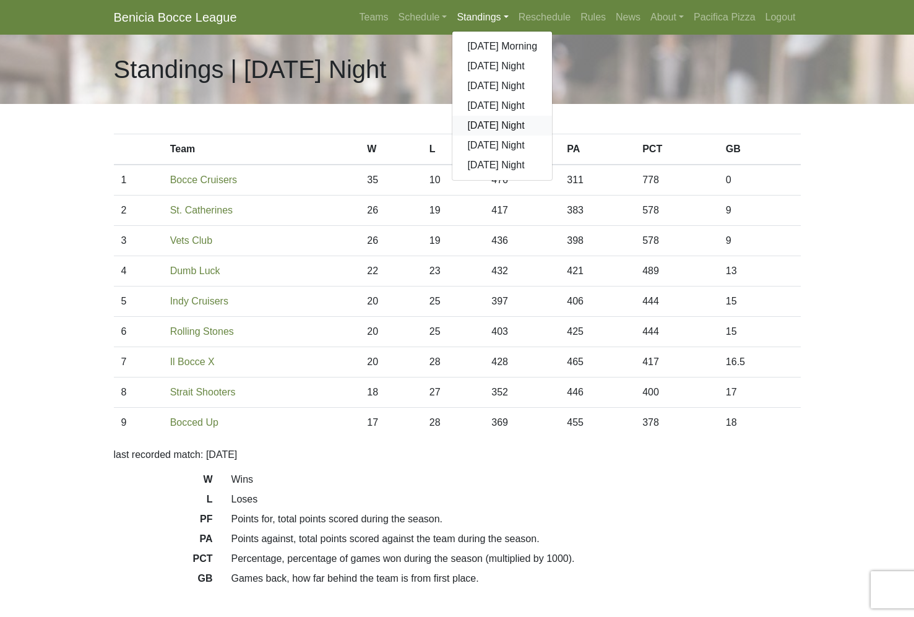
click at [481, 132] on link "[DATE] Night" at bounding box center [502, 126] width 100 height 20
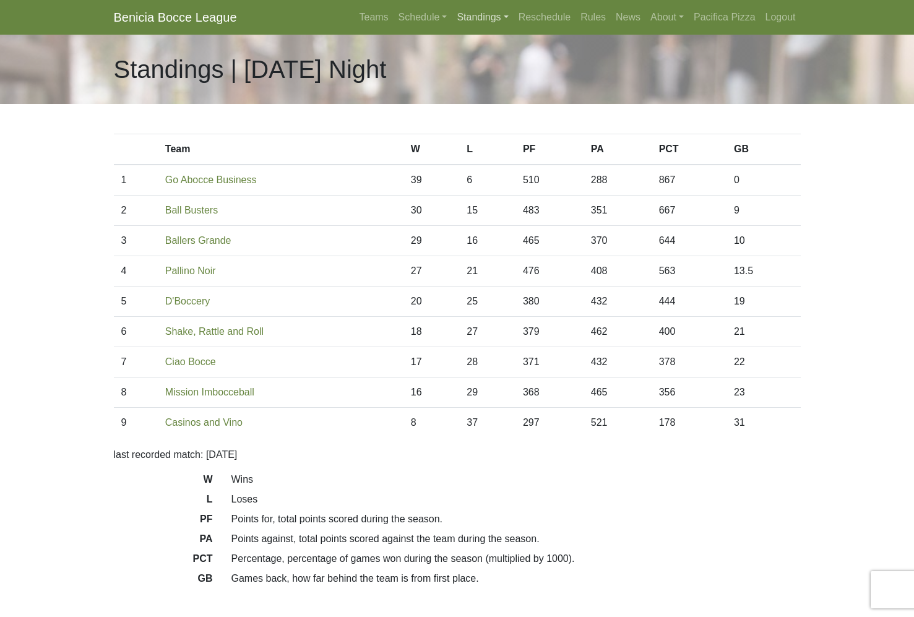
click at [461, 14] on link "Standings" at bounding box center [482, 17] width 61 height 25
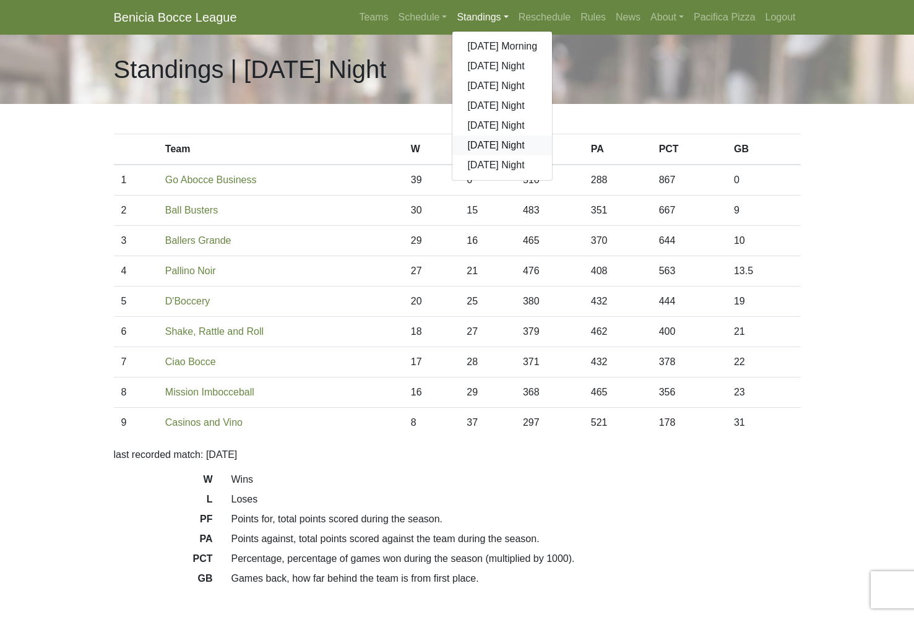
click at [481, 148] on link "[DATE] Night" at bounding box center [502, 145] width 100 height 20
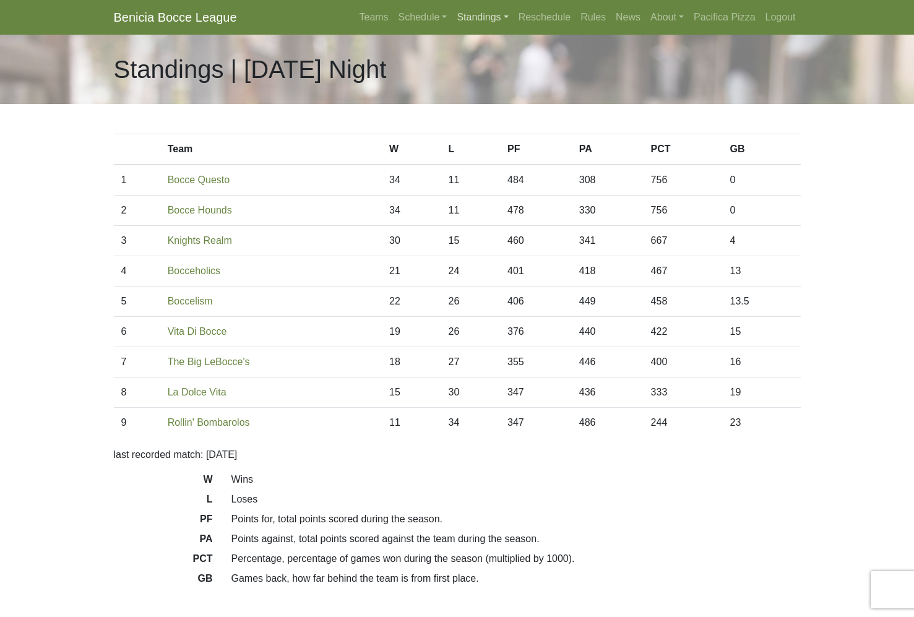
click at [491, 15] on link "Standings" at bounding box center [482, 17] width 61 height 25
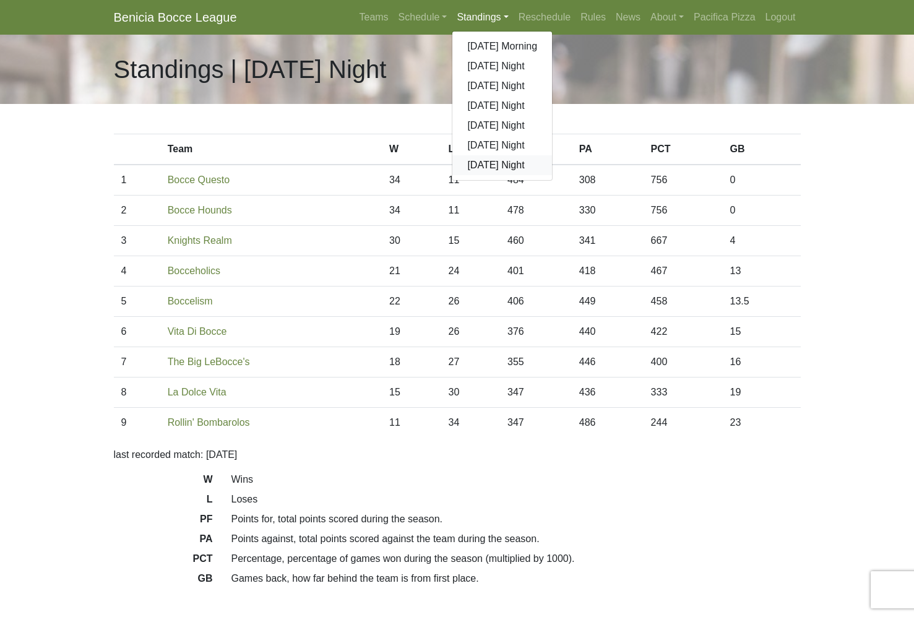
click at [476, 165] on link "[DATE] Night" at bounding box center [502, 165] width 100 height 20
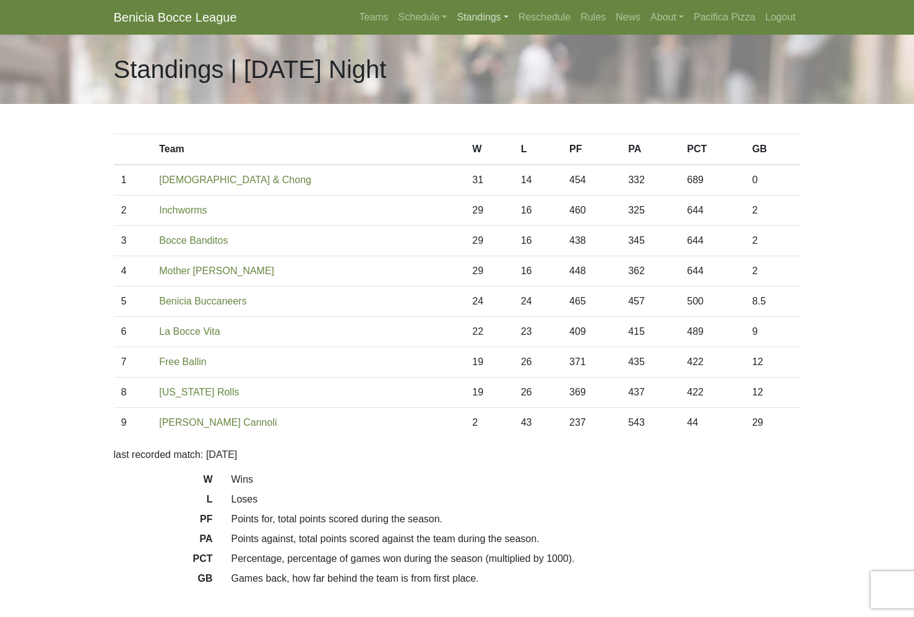
click at [480, 13] on link "Standings" at bounding box center [482, 17] width 61 height 25
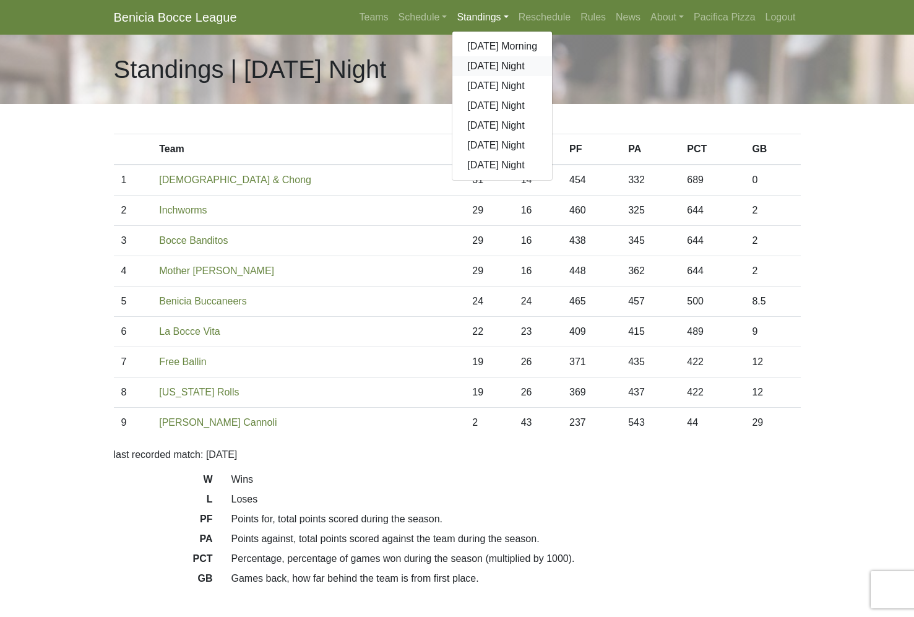
click at [494, 64] on link "[DATE] Night" at bounding box center [502, 66] width 100 height 20
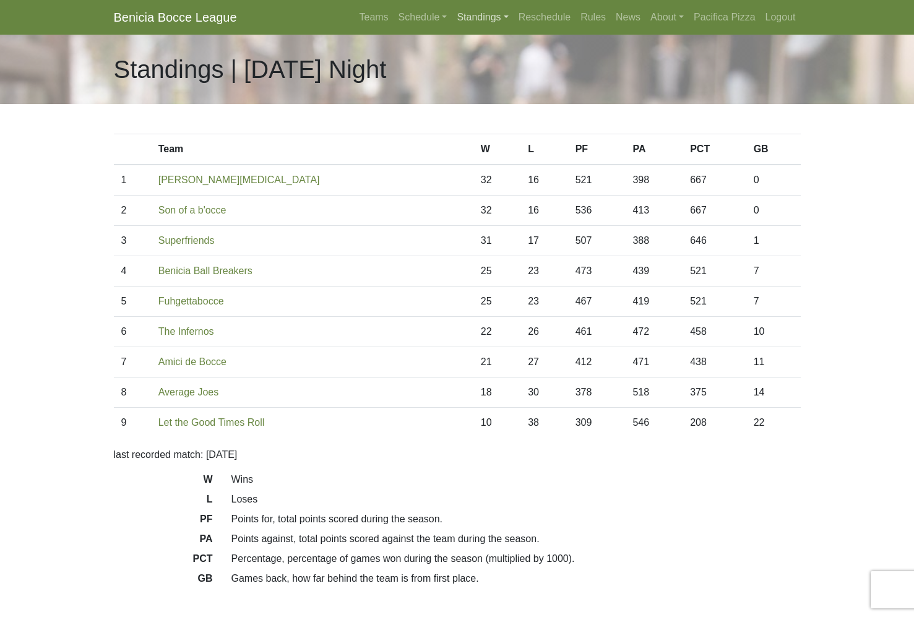
click at [479, 14] on link "Standings" at bounding box center [482, 17] width 61 height 25
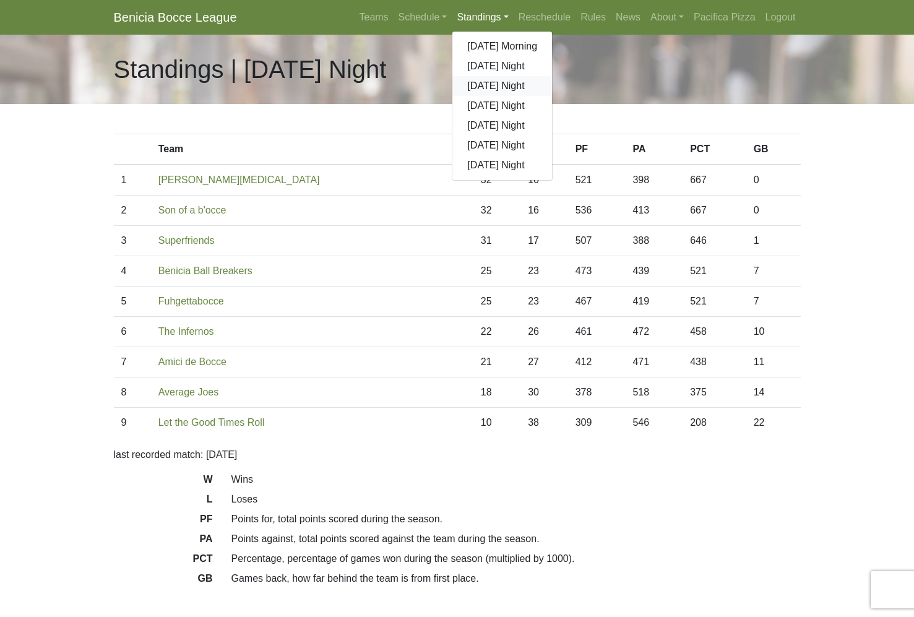
click at [470, 88] on link "[DATE] Night" at bounding box center [502, 86] width 100 height 20
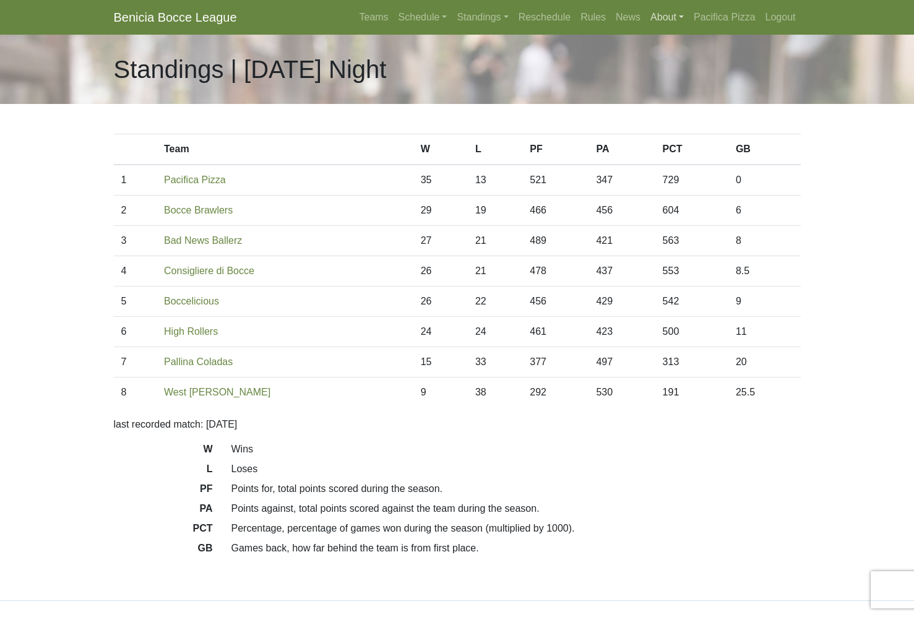
click at [664, 15] on link "About" at bounding box center [666, 17] width 43 height 25
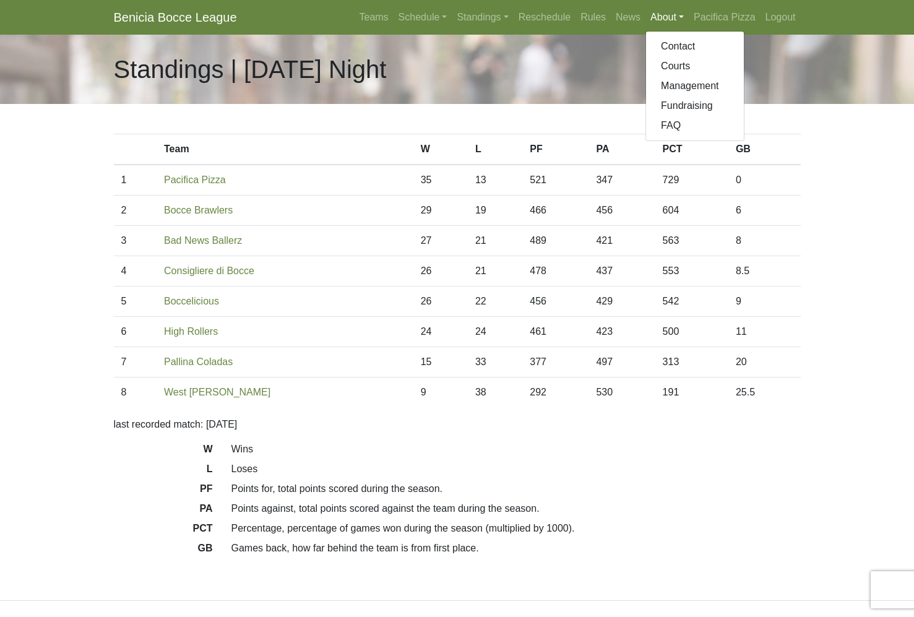
click at [664, 15] on link "About" at bounding box center [666, 17] width 43 height 25
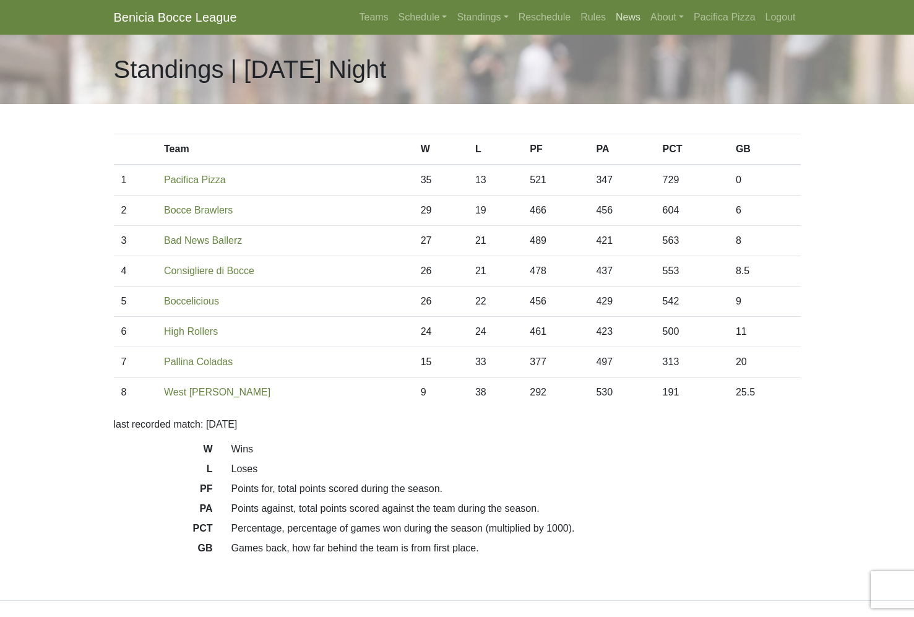
click at [627, 15] on link "News" at bounding box center [628, 17] width 35 height 25
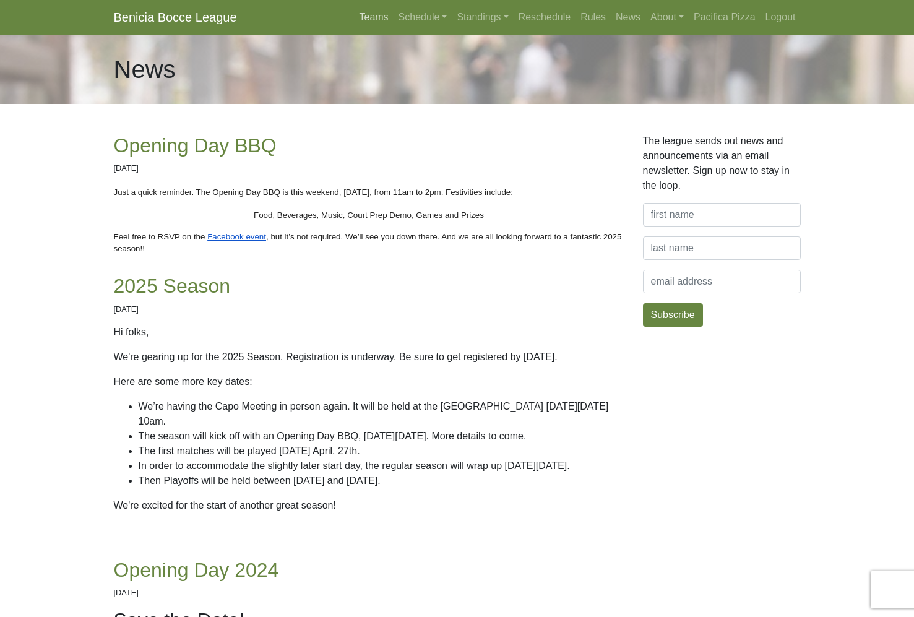
click at [368, 17] on link "Teams" at bounding box center [373, 17] width 39 height 25
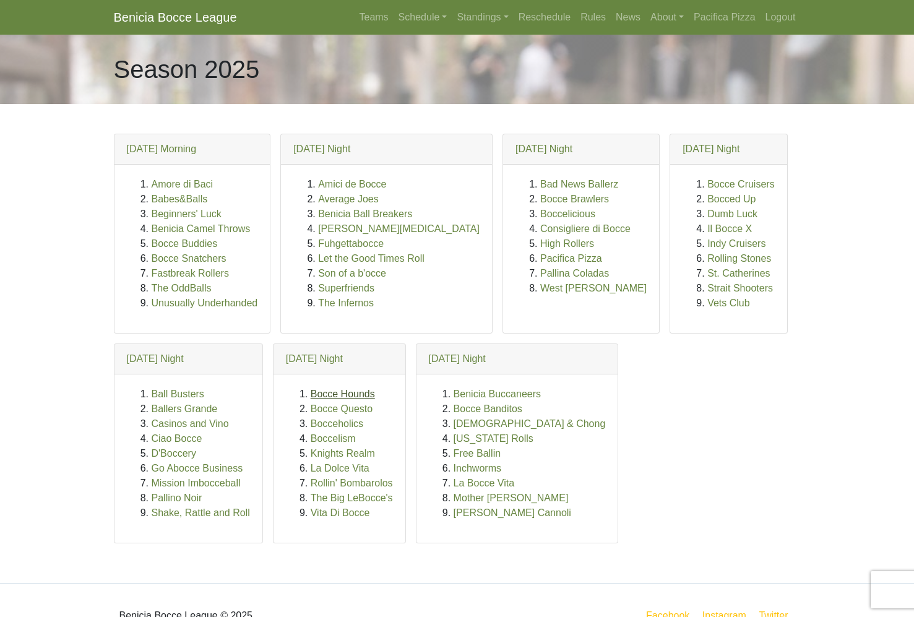
click at [355, 393] on link "Bocce Hounds" at bounding box center [343, 393] width 64 height 11
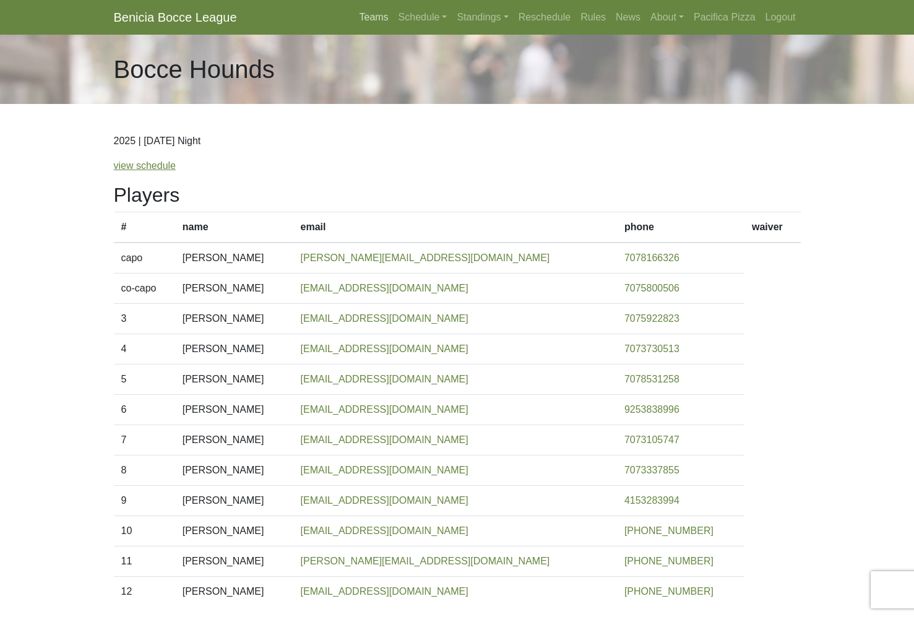
click at [361, 15] on link "Teams" at bounding box center [373, 17] width 39 height 25
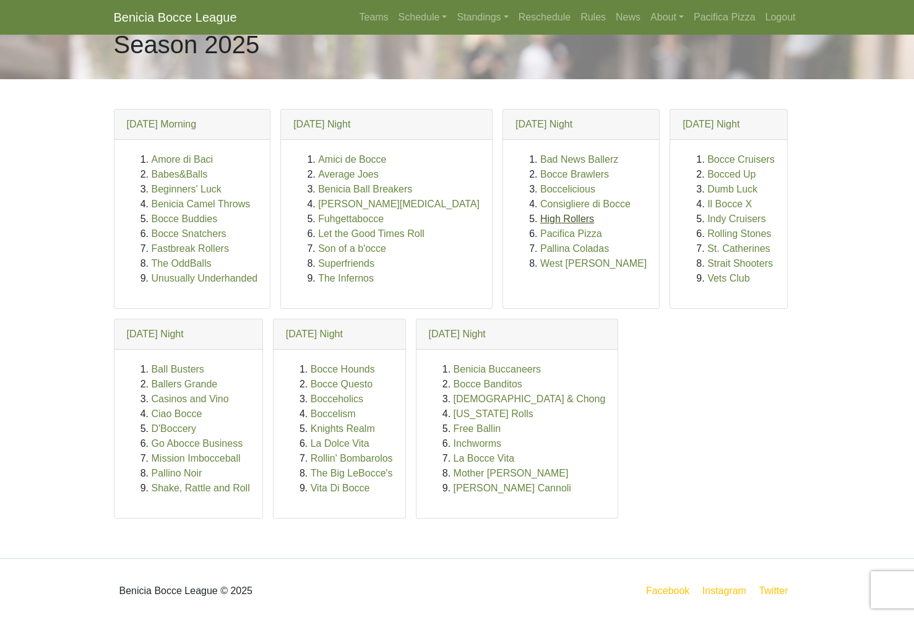
scroll to position [28, 0]
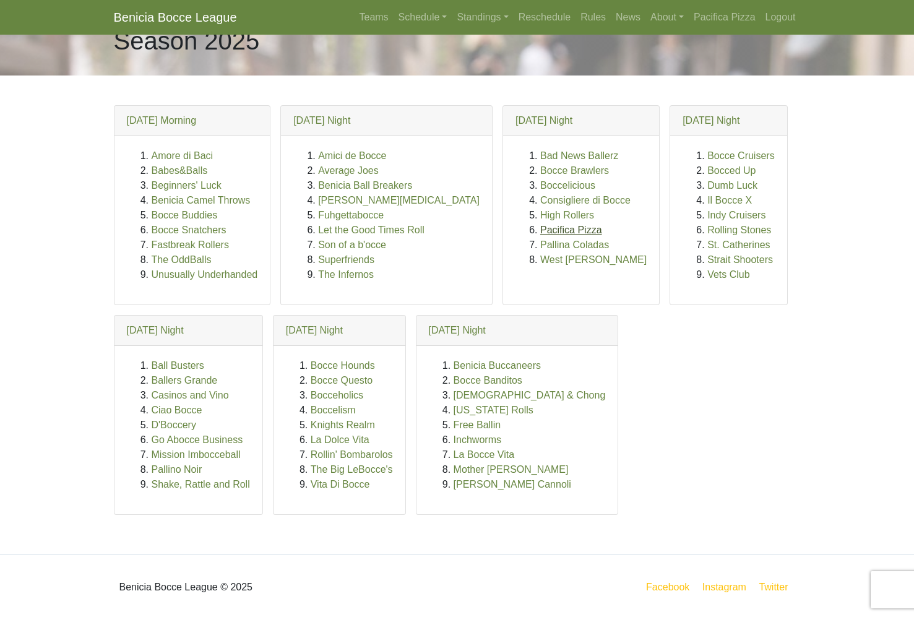
click at [540, 231] on link "Pacifica Pizza" at bounding box center [571, 230] width 62 height 11
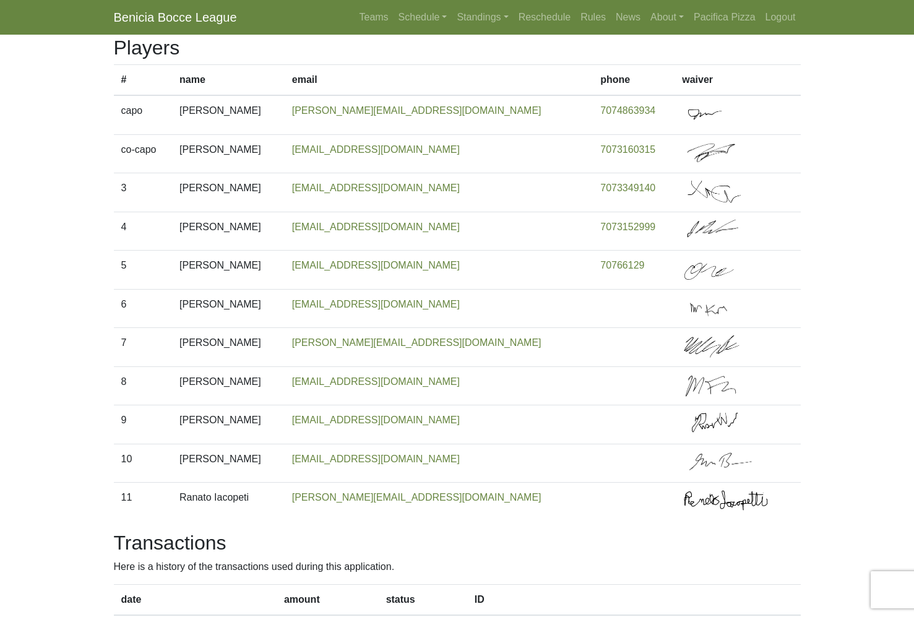
scroll to position [147, 0]
click at [358, 15] on link "Teams" at bounding box center [373, 17] width 39 height 25
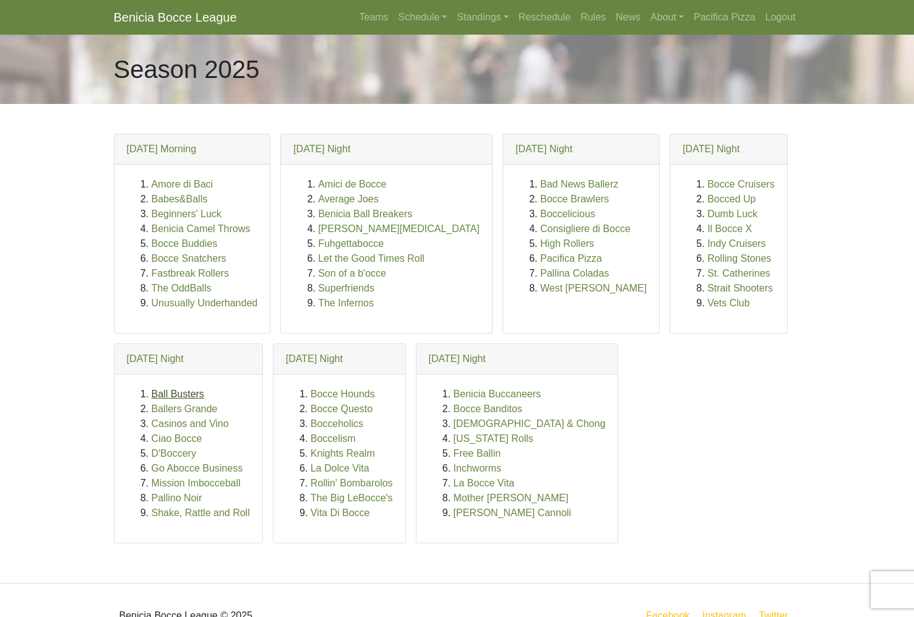
click at [182, 393] on link "Ball Busters" at bounding box center [178, 393] width 53 height 11
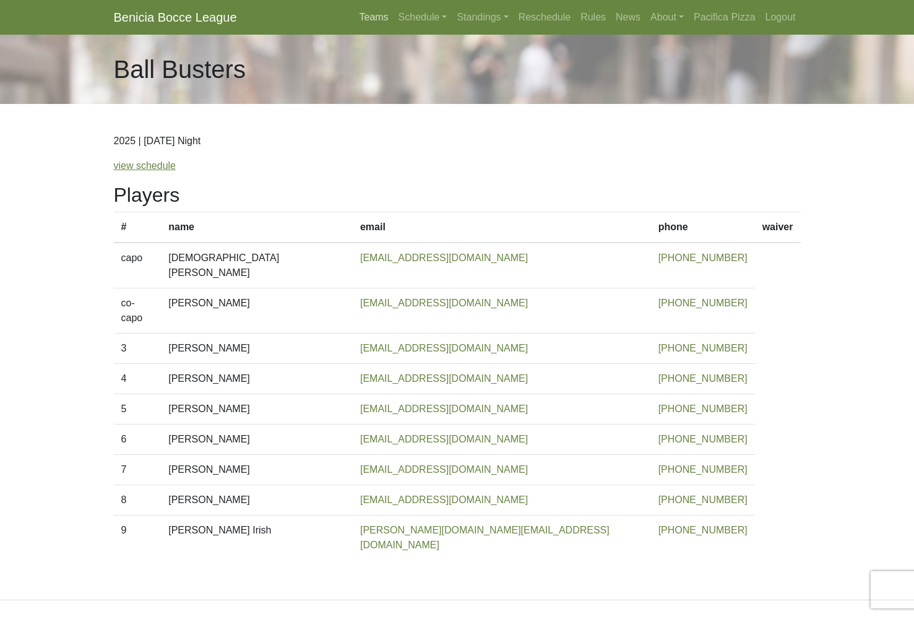
click at [362, 17] on link "Teams" at bounding box center [373, 17] width 39 height 25
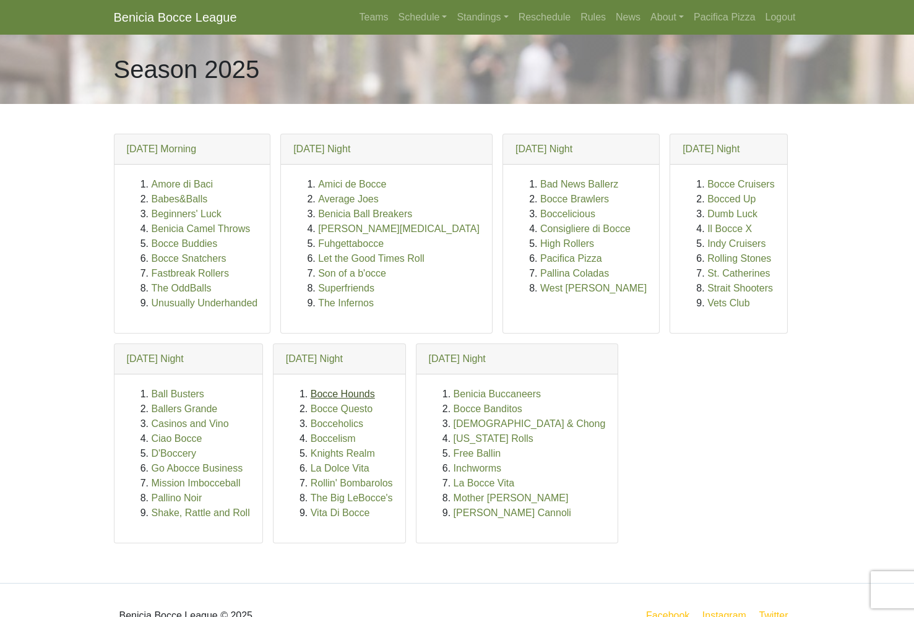
click at [347, 395] on link "Bocce Hounds" at bounding box center [343, 393] width 64 height 11
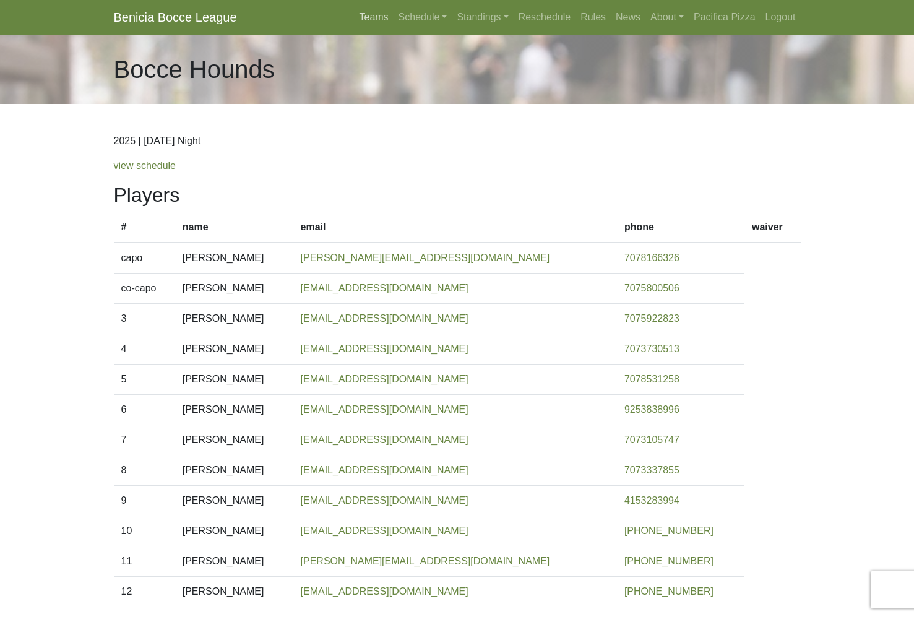
click at [369, 19] on link "Teams" at bounding box center [373, 17] width 39 height 25
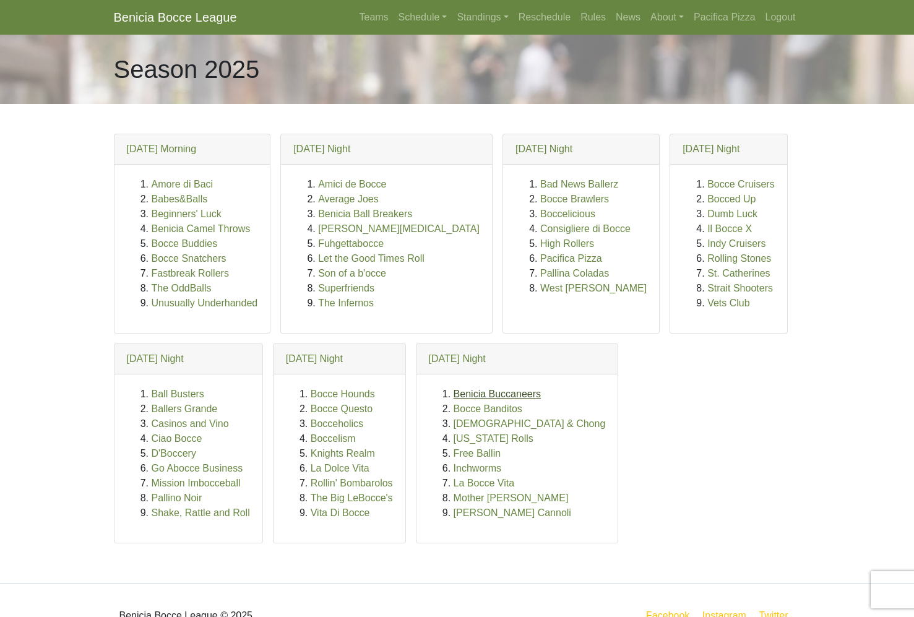
click at [515, 397] on link "Benicia Buccaneers" at bounding box center [496, 393] width 87 height 11
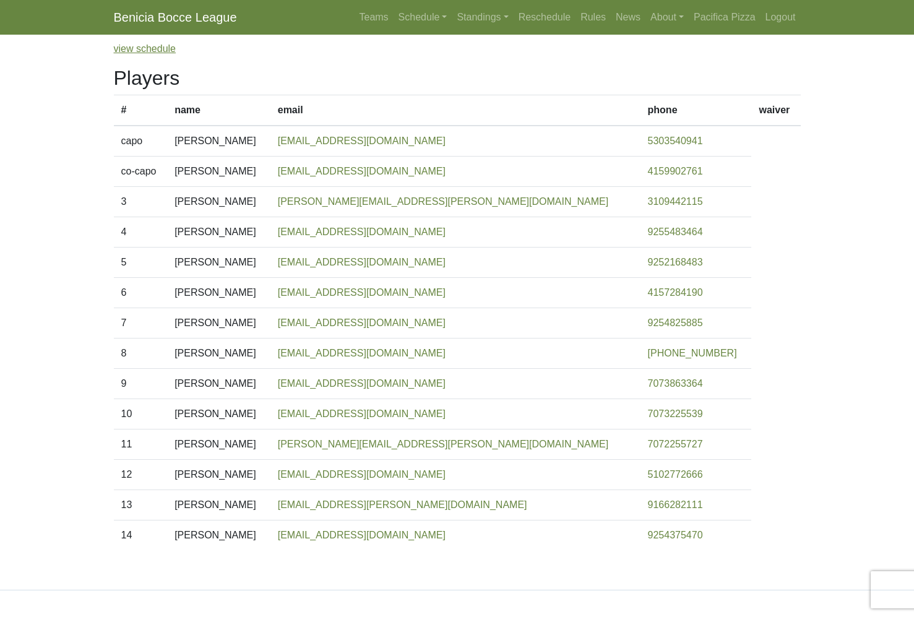
scroll to position [117, 0]
click at [362, 19] on link "Teams" at bounding box center [373, 17] width 39 height 25
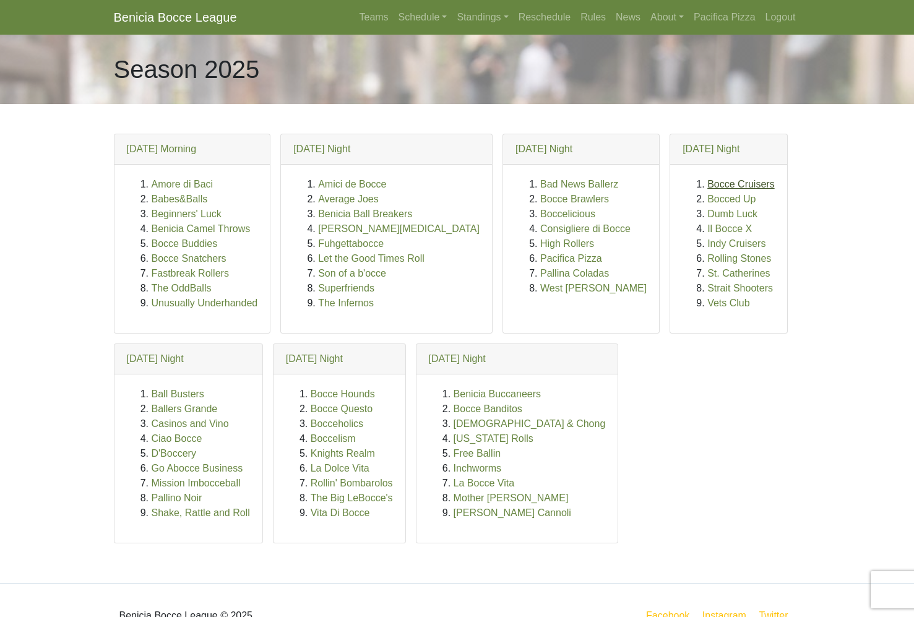
click at [707, 187] on link "Bocce Cruisers" at bounding box center [740, 184] width 67 height 11
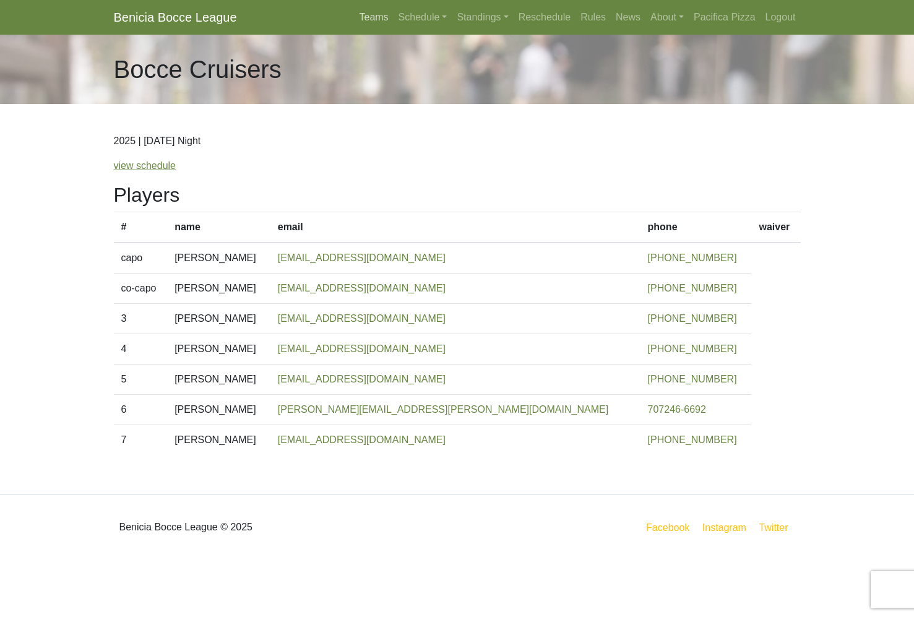
click at [364, 11] on link "Teams" at bounding box center [373, 17] width 39 height 25
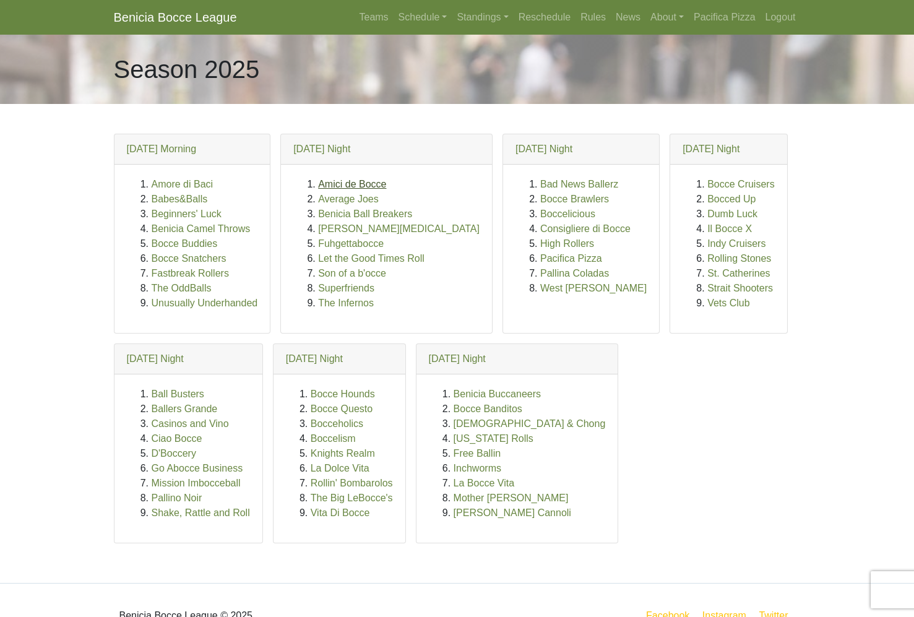
click at [350, 182] on link "Amici de Bocce" at bounding box center [352, 184] width 68 height 11
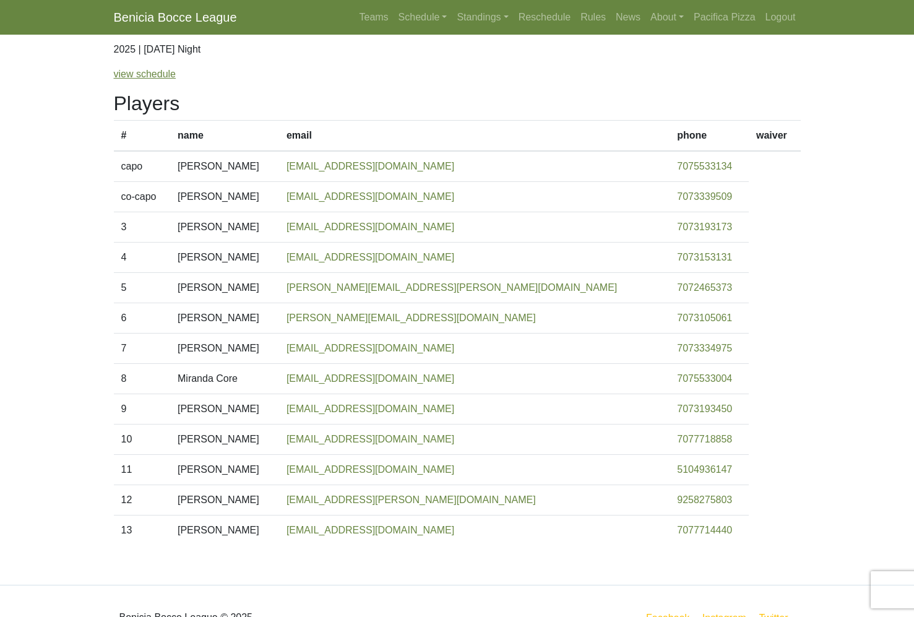
scroll to position [85, 0]
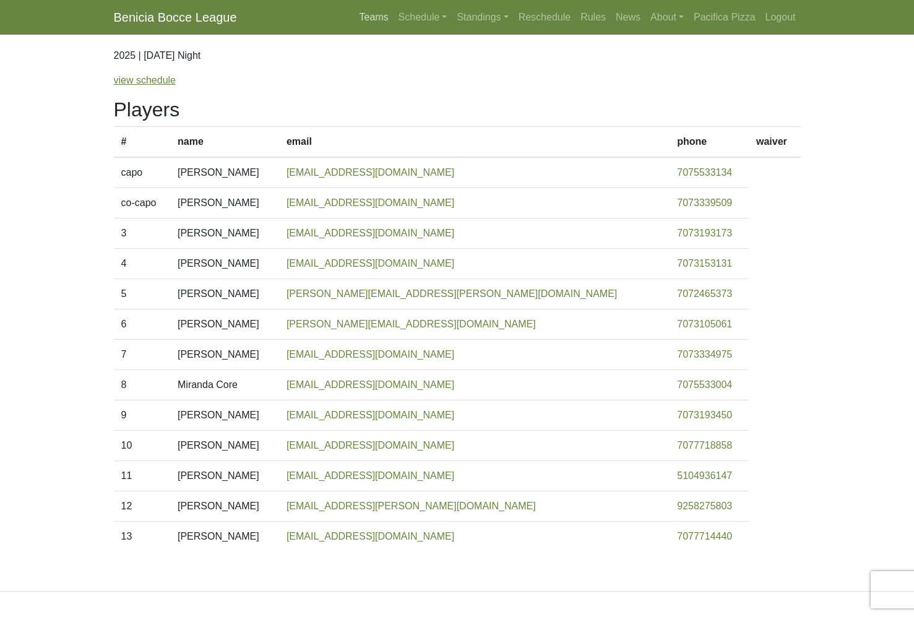
click at [364, 14] on link "Teams" at bounding box center [373, 17] width 39 height 25
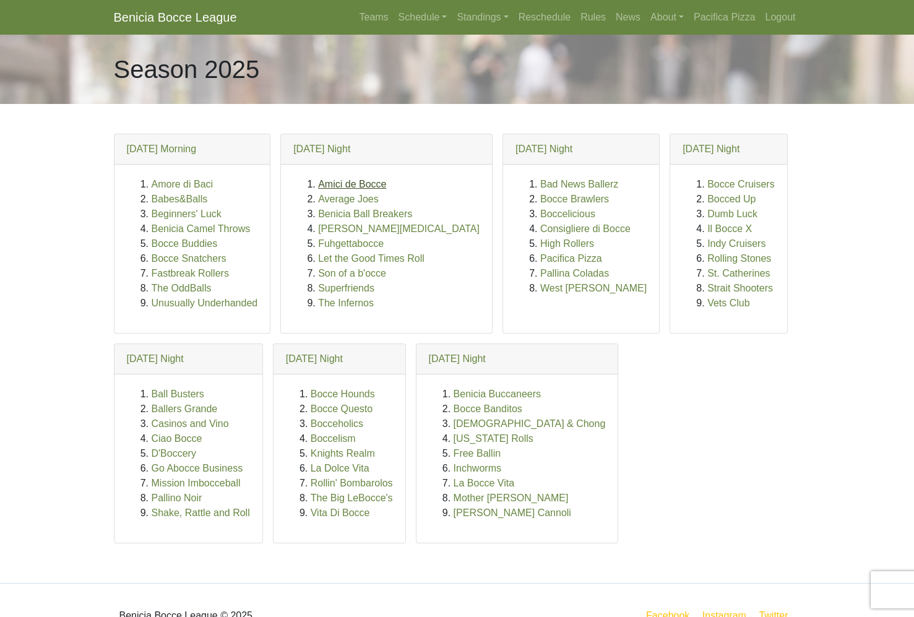
click at [341, 182] on link "Amici de Bocce" at bounding box center [352, 184] width 68 height 11
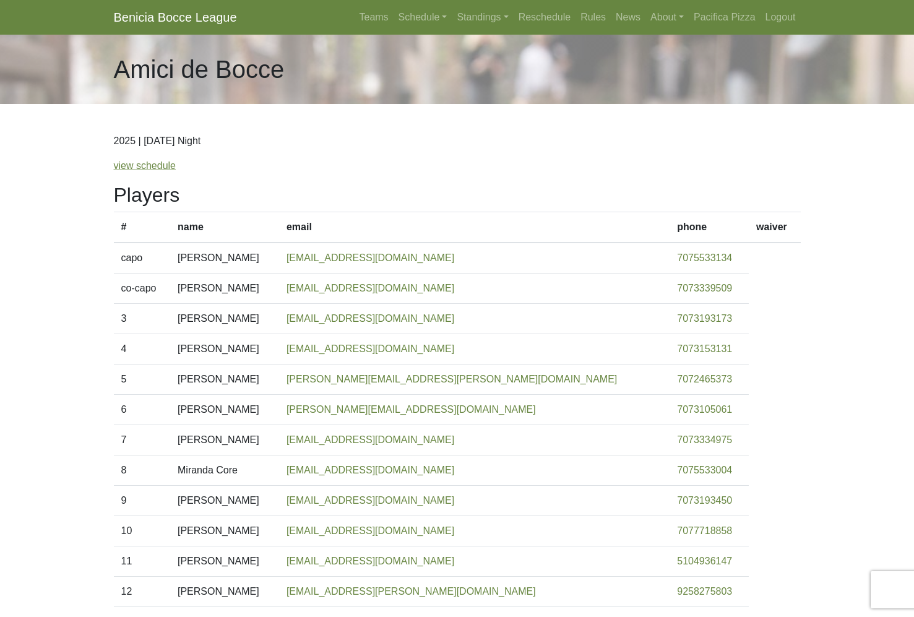
scroll to position [1, 0]
click at [366, 14] on link "Teams" at bounding box center [373, 17] width 39 height 25
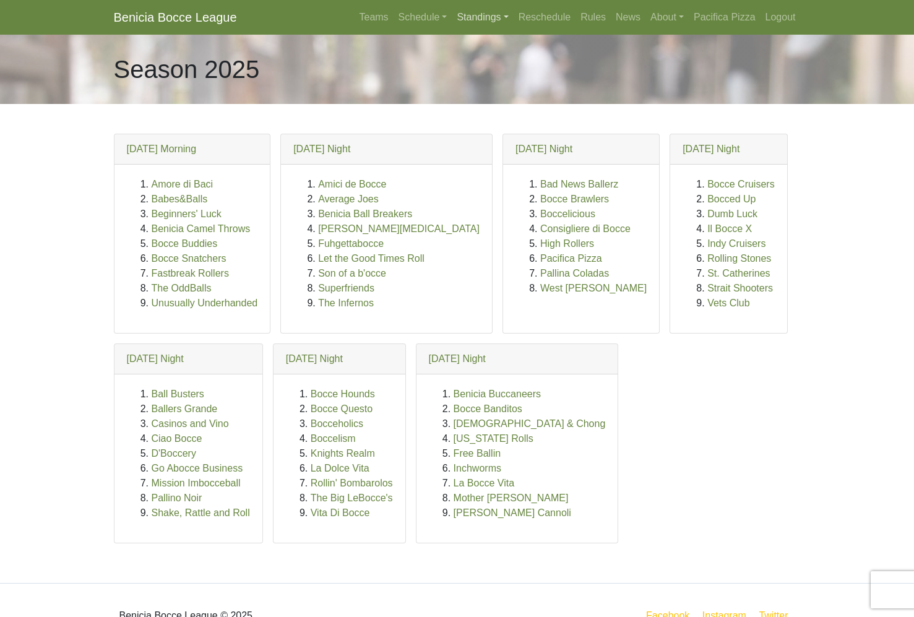
click at [466, 19] on link "Standings" at bounding box center [482, 17] width 61 height 25
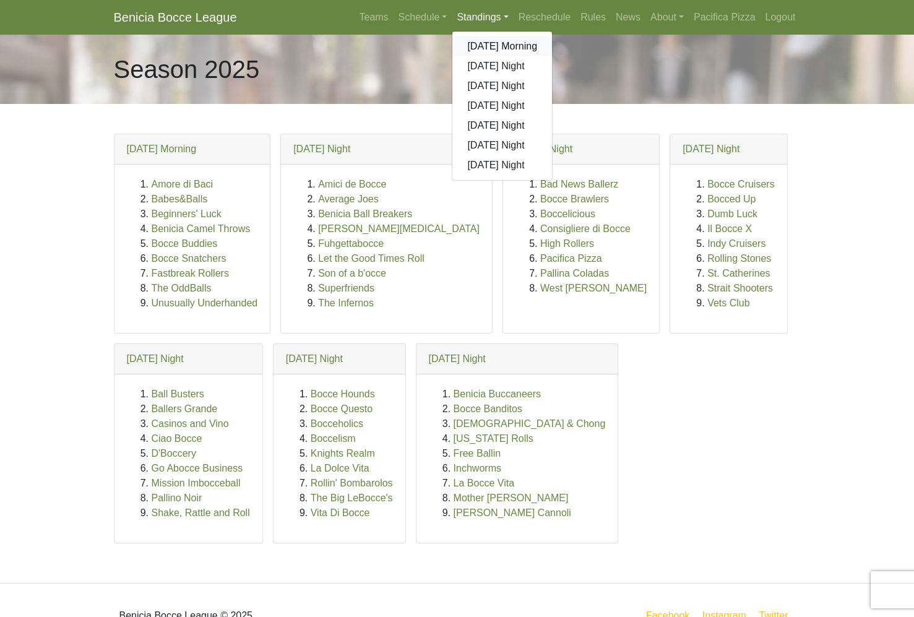
click at [495, 46] on link "[DATE] Morning" at bounding box center [502, 46] width 100 height 20
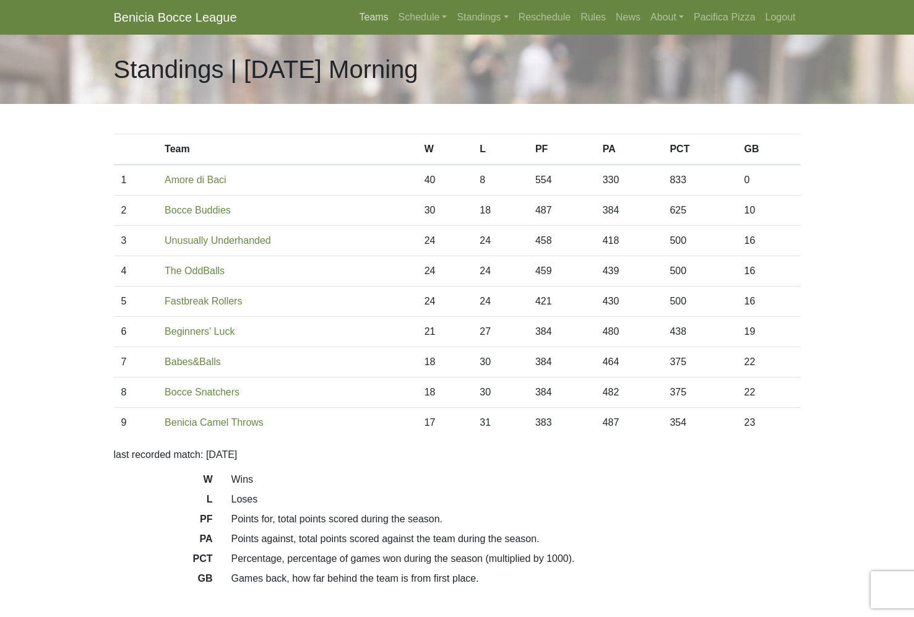
click at [358, 15] on link "Teams" at bounding box center [373, 17] width 39 height 25
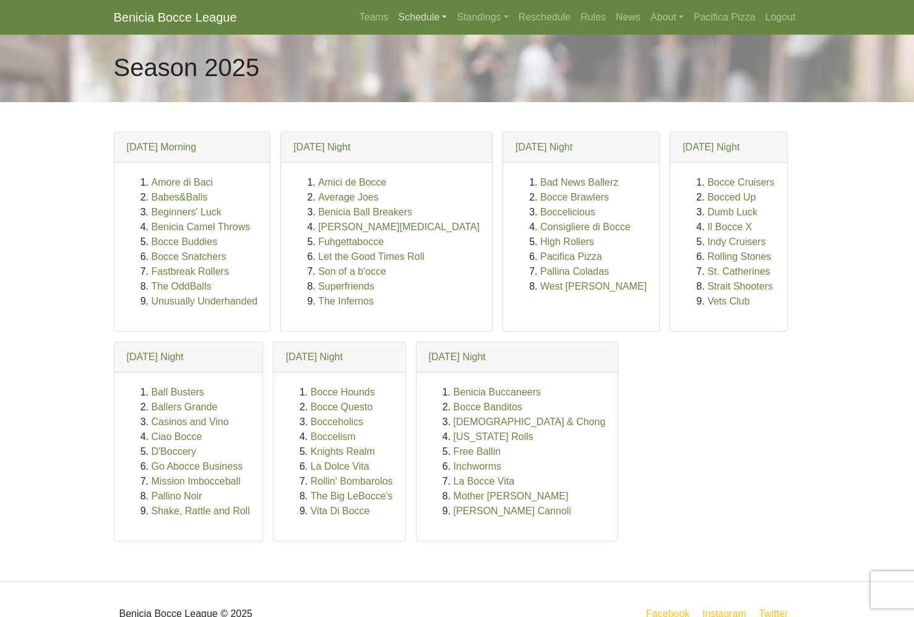
scroll to position [2, 1]
